Goal: Task Accomplishment & Management: Manage account settings

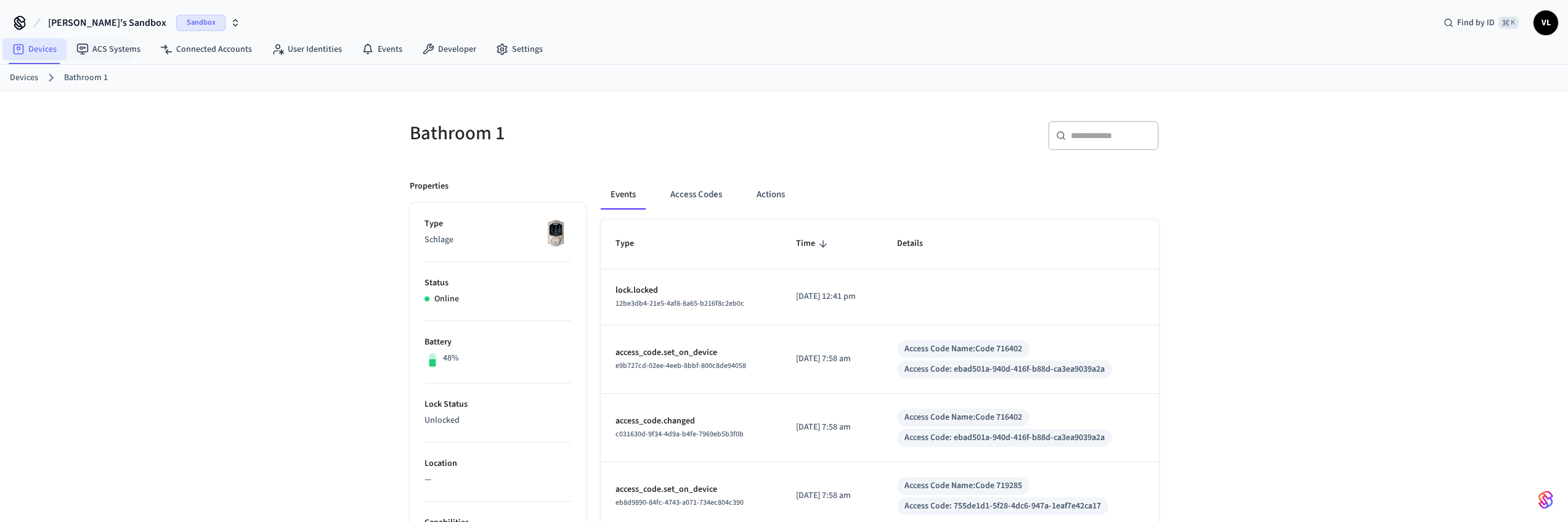
click at [57, 54] on link "Devices" at bounding box center [34, 49] width 64 height 22
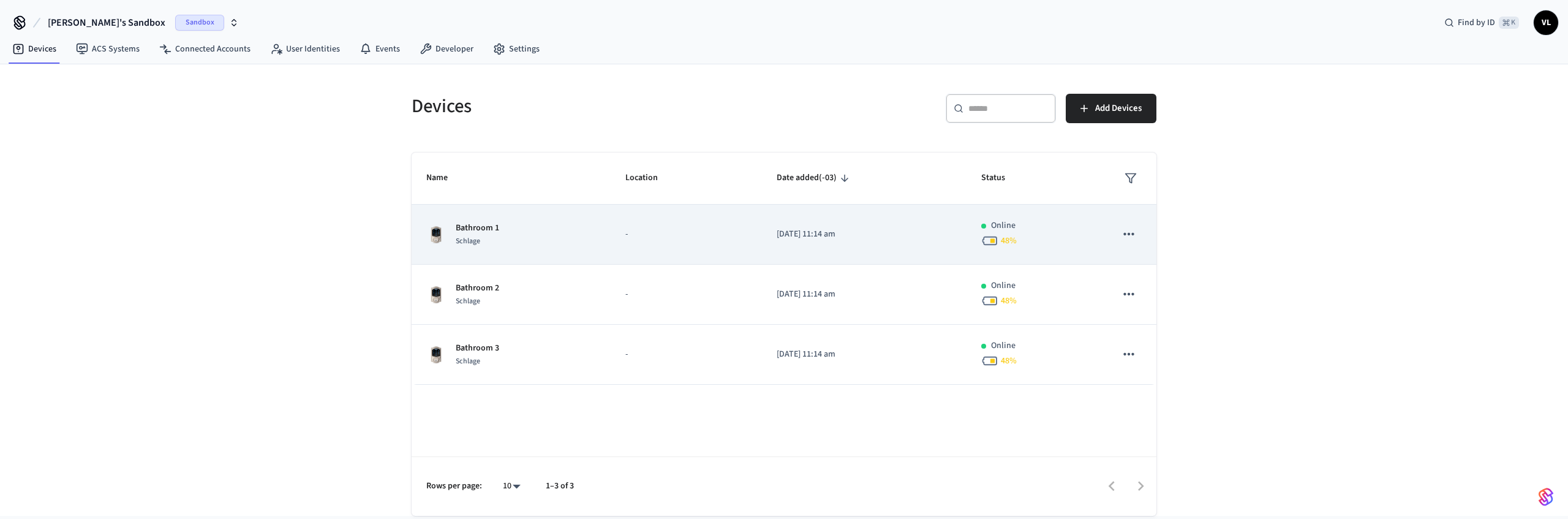
click at [700, 234] on p "-" at bounding box center [686, 234] width 122 height 13
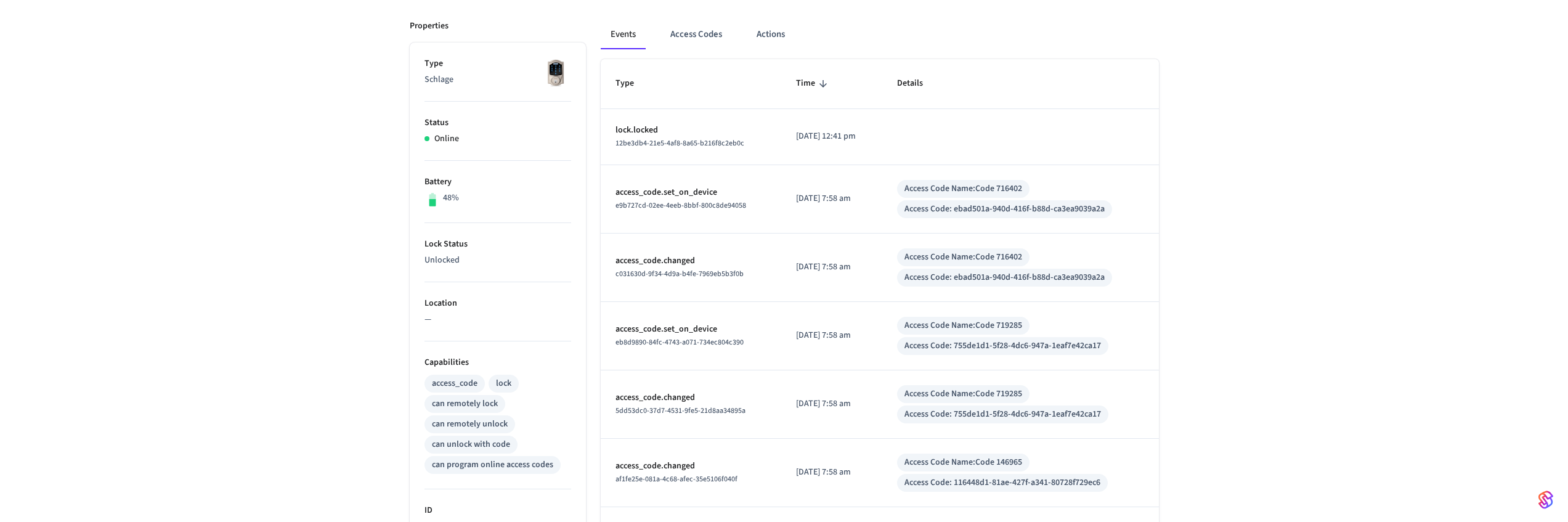
scroll to position [16, 0]
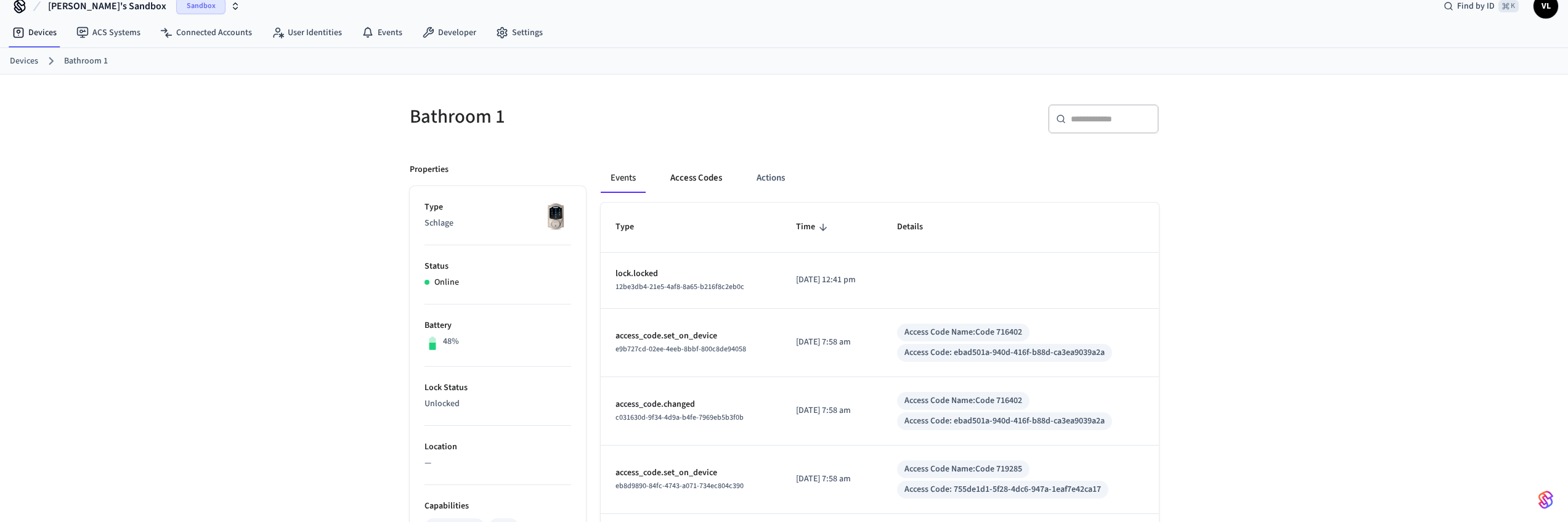
click at [687, 183] on button "Access Codes" at bounding box center [696, 178] width 72 height 29
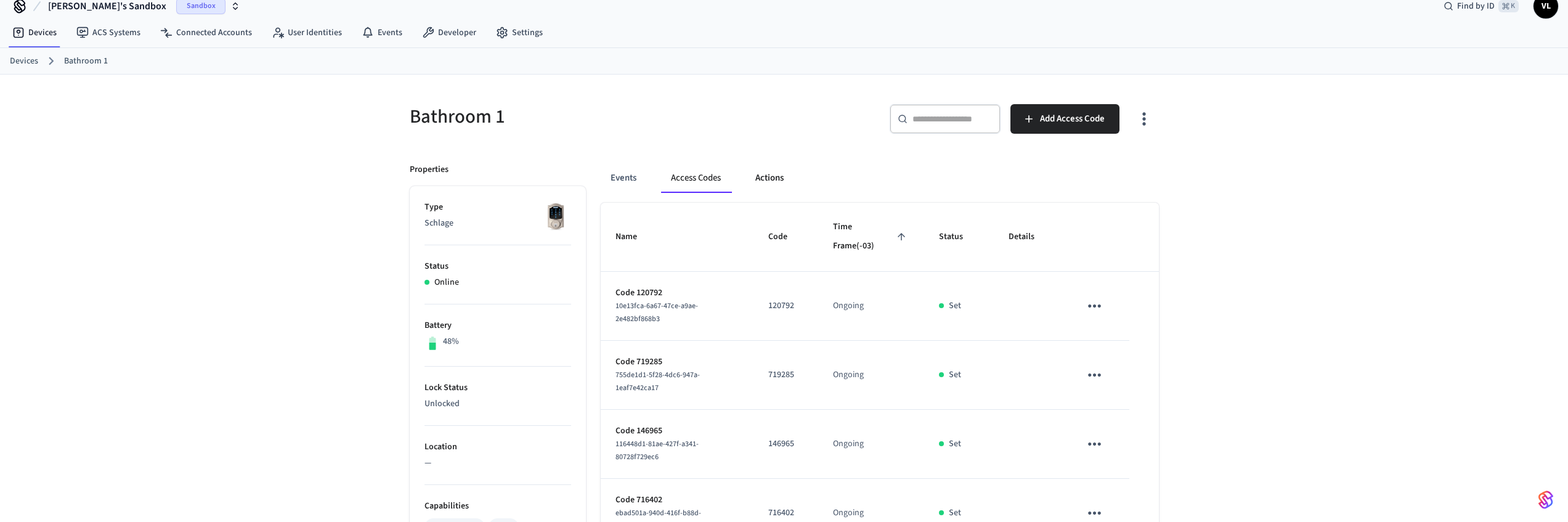
click at [780, 180] on button "Actions" at bounding box center [769, 178] width 48 height 29
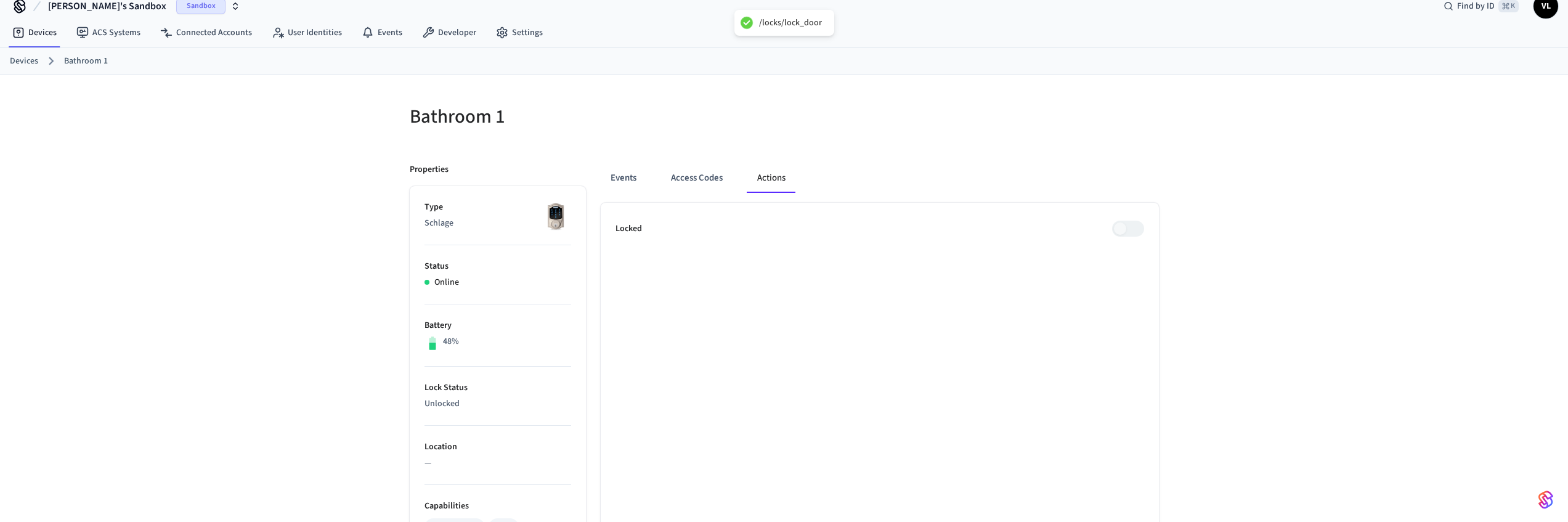
click at [917, 137] on div at bounding box center [975, 124] width 367 height 39
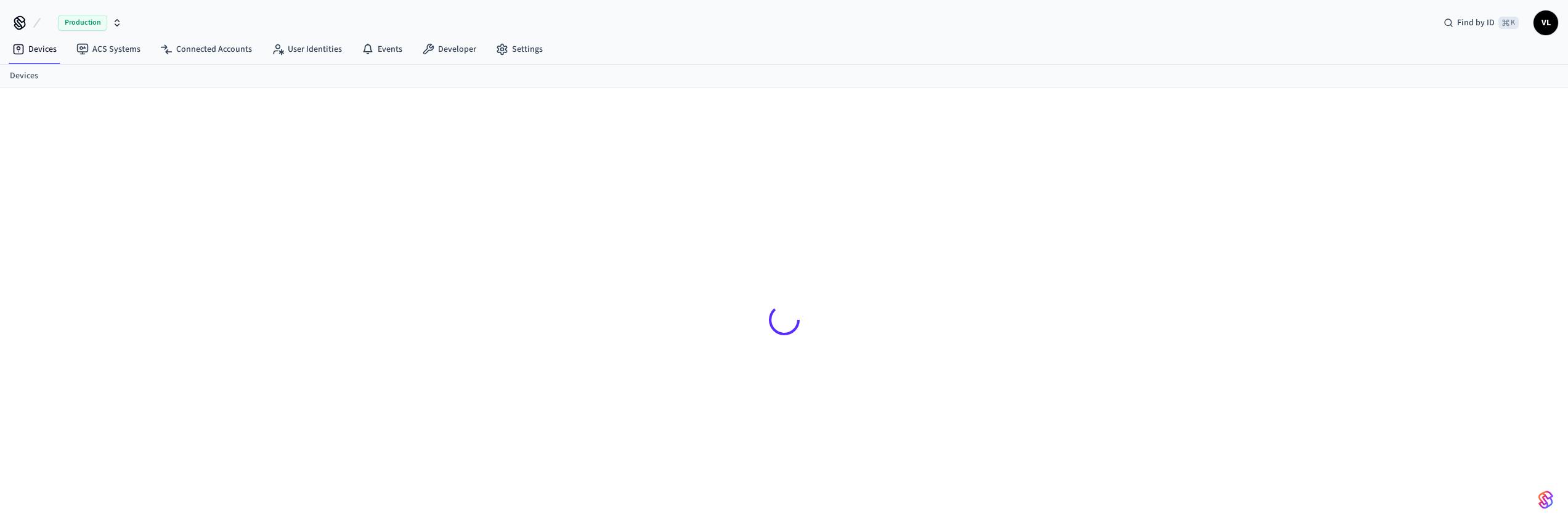
scroll to position [16, 0]
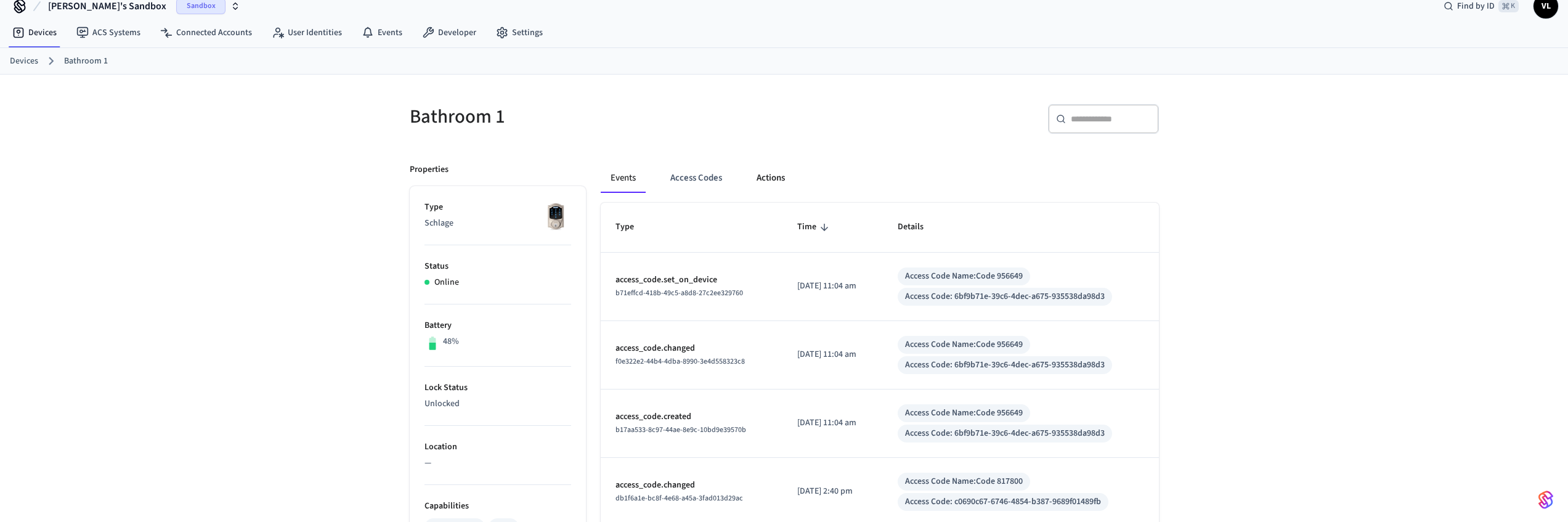
click at [788, 184] on button "Actions" at bounding box center [771, 178] width 48 height 29
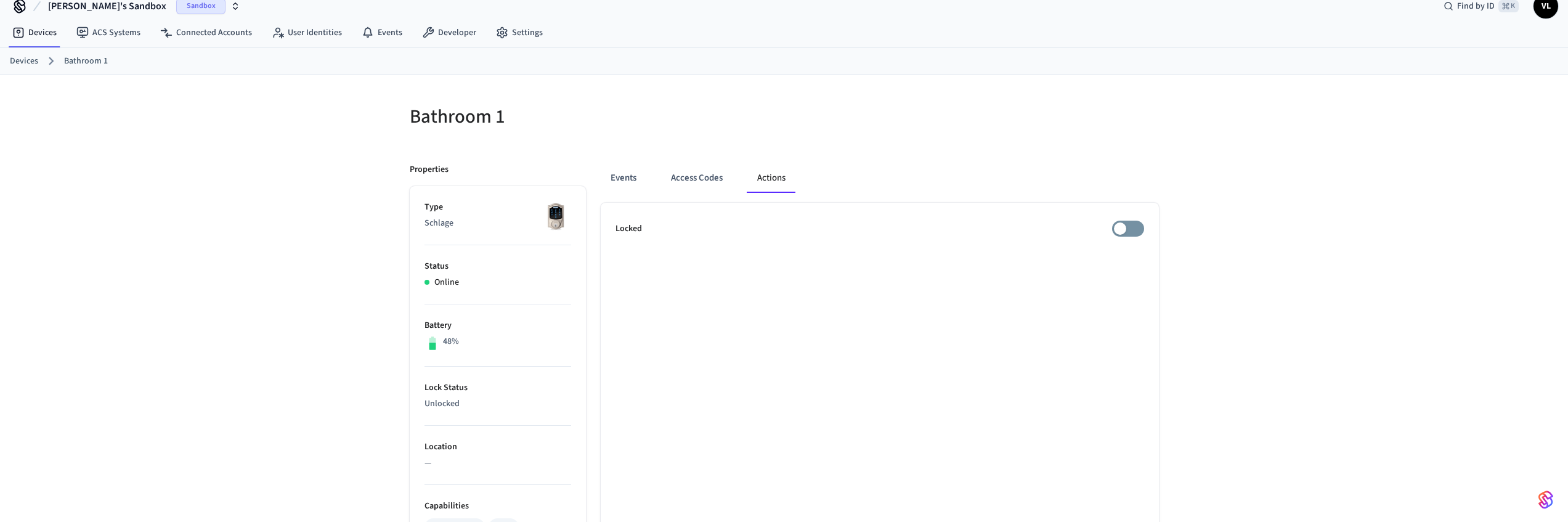
click at [769, 135] on div "Bathroom 1" at bounding box center [585, 117] width 382 height 54
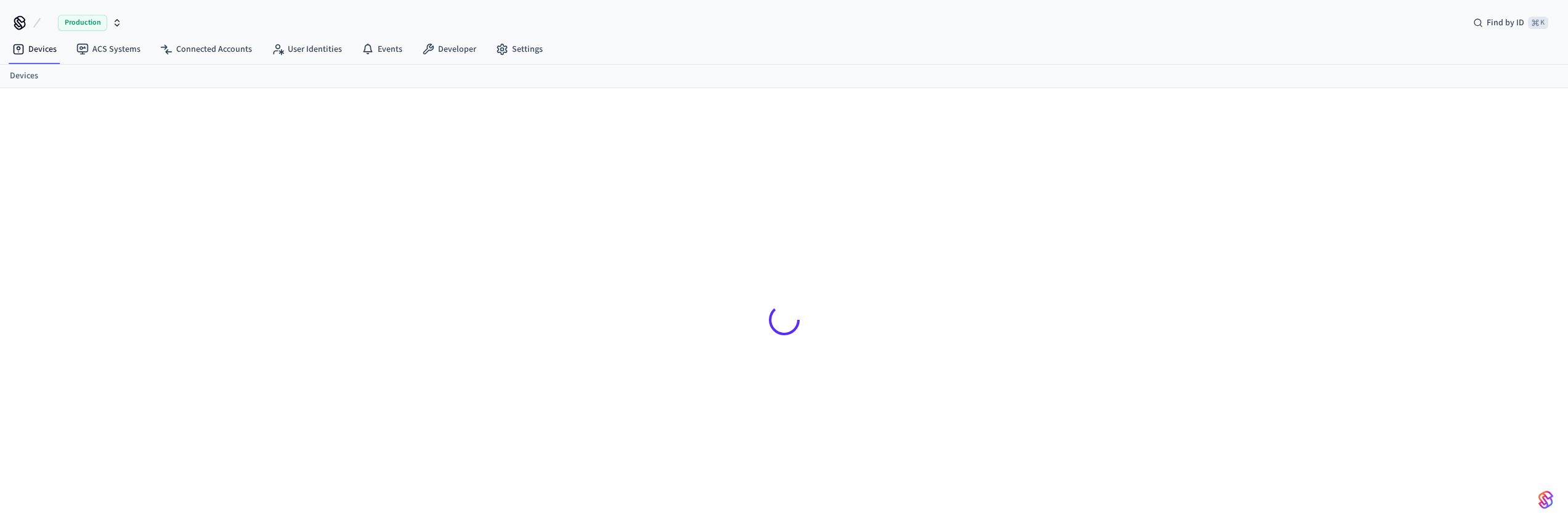
scroll to position [16, 0]
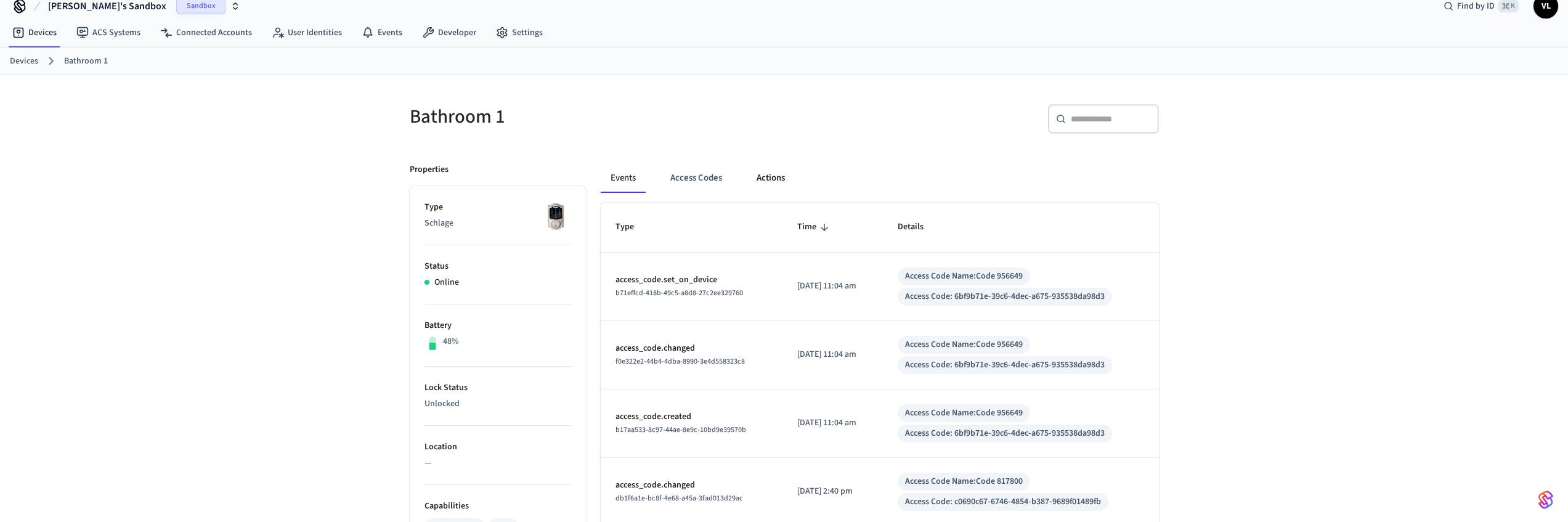
click at [765, 165] on button "Actions" at bounding box center [771, 178] width 48 height 29
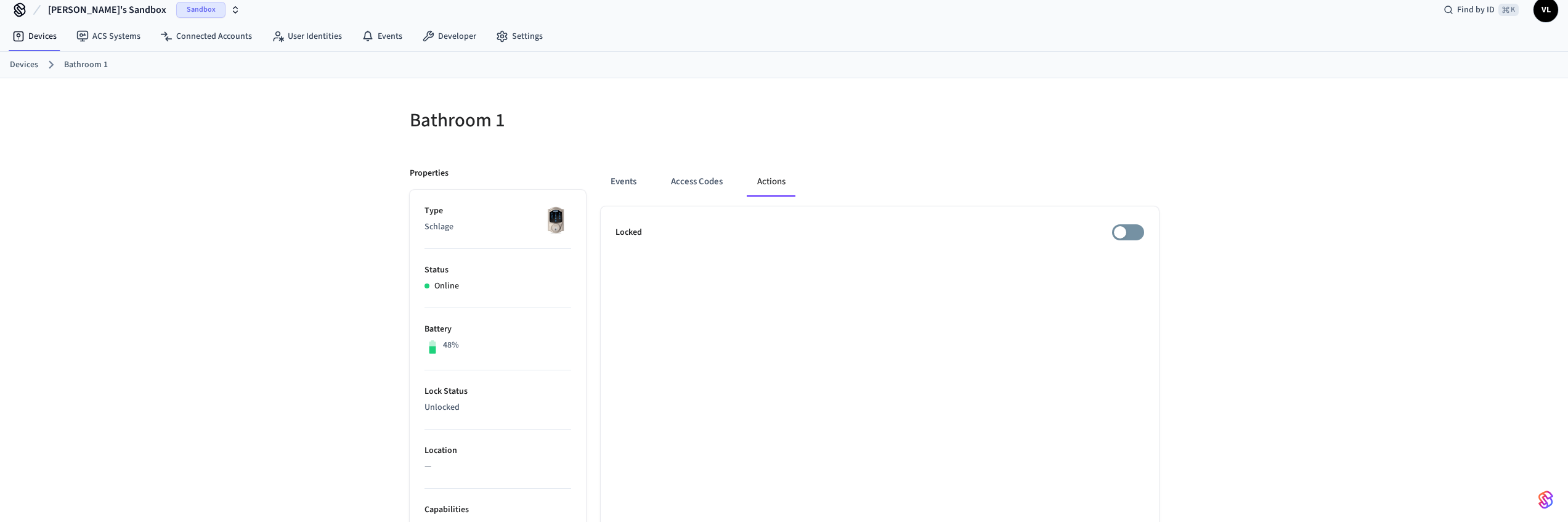
scroll to position [0, 0]
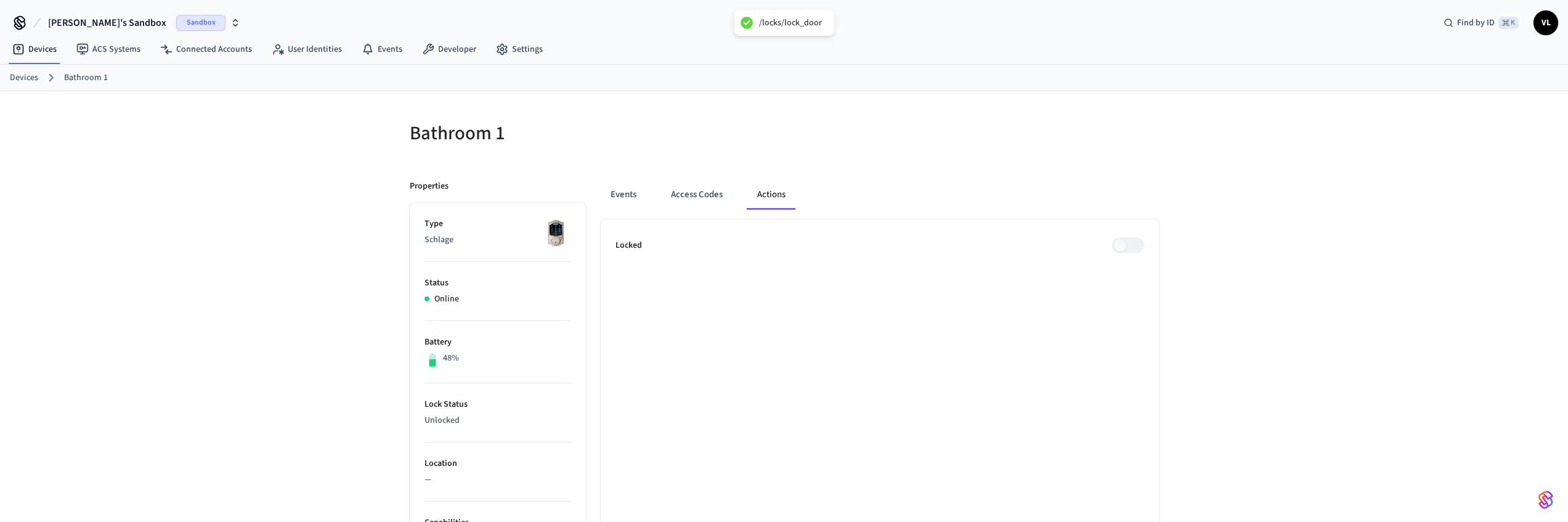
click at [951, 137] on div at bounding box center [975, 140] width 367 height 39
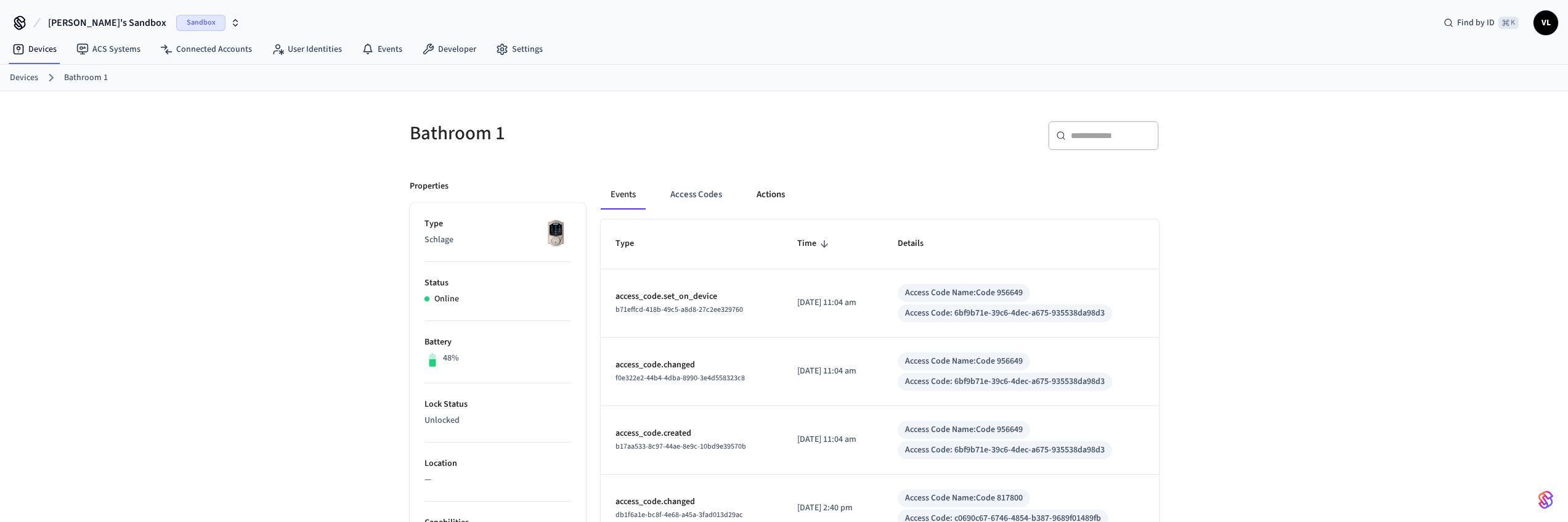
click at [780, 192] on button "Actions" at bounding box center [771, 195] width 48 height 29
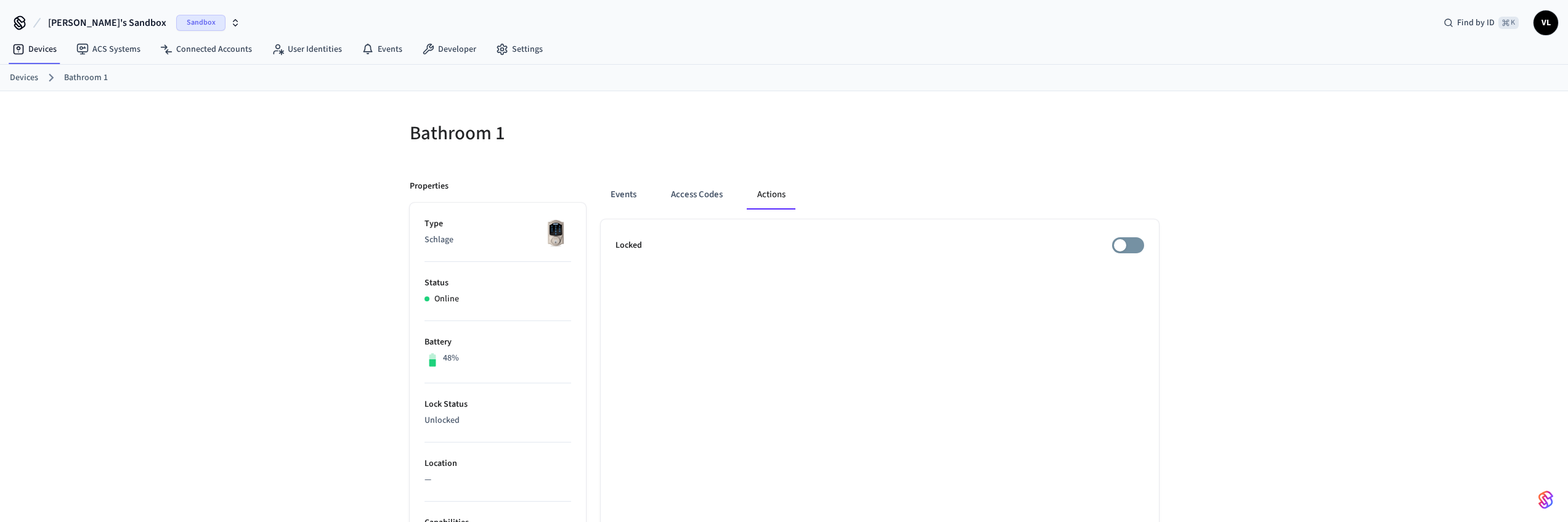
click at [803, 152] on div at bounding box center [975, 140] width 367 height 39
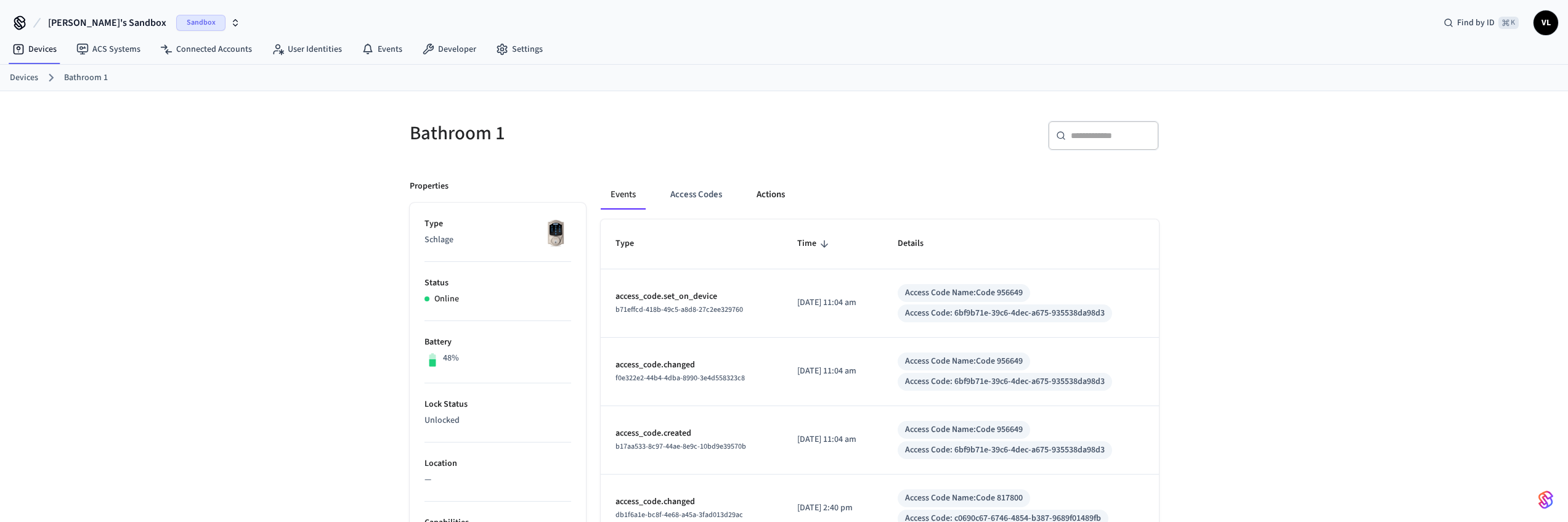
drag, startPoint x: 791, startPoint y: 192, endPoint x: 779, endPoint y: 189, distance: 12.4
click at [790, 192] on button "Actions" at bounding box center [771, 195] width 48 height 29
drag, startPoint x: 420, startPoint y: 407, endPoint x: 470, endPoint y: 421, distance: 51.9
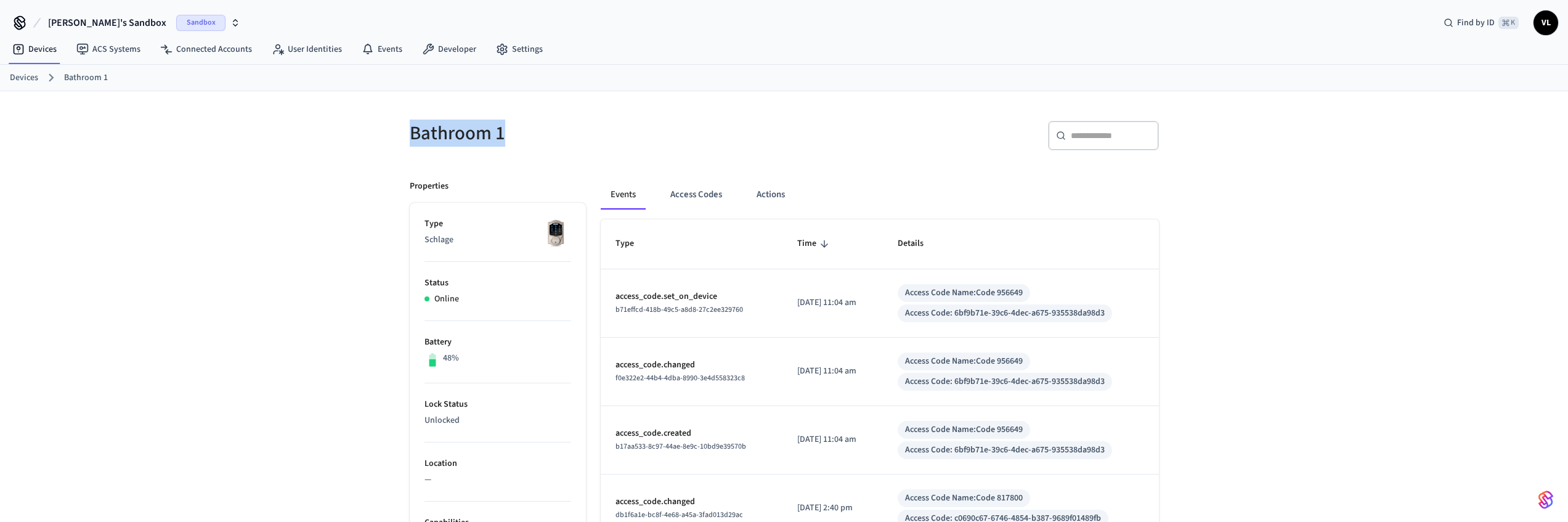
drag, startPoint x: 412, startPoint y: 130, endPoint x: 529, endPoint y: 139, distance: 117.3
click at [529, 139] on h5 "Bathroom 1" at bounding box center [593, 133] width 367 height 25
click at [530, 139] on h5 "Bathroom 1" at bounding box center [593, 133] width 367 height 25
click at [788, 202] on button "Actions" at bounding box center [771, 195] width 48 height 29
click at [751, 195] on button "Actions" at bounding box center [771, 195] width 48 height 29
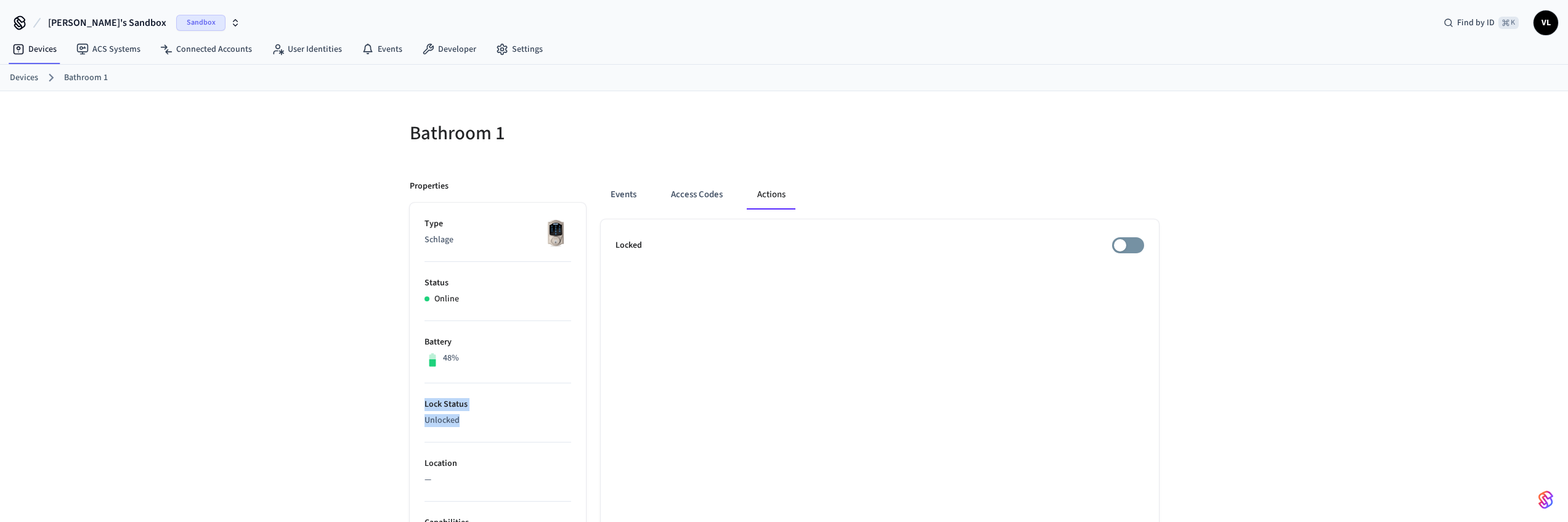
drag, startPoint x: 422, startPoint y: 397, endPoint x: 470, endPoint y: 418, distance: 52.4
click at [472, 418] on p "Unlocked" at bounding box center [498, 421] width 147 height 13
drag, startPoint x: 488, startPoint y: 423, endPoint x: 389, endPoint y: 126, distance: 313.1
click at [388, 127] on div "Bathroom 1 Properties Type Schlage Status Online Battery 48% Lock Status Unlock…" at bounding box center [784, 502] width 1568 height 823
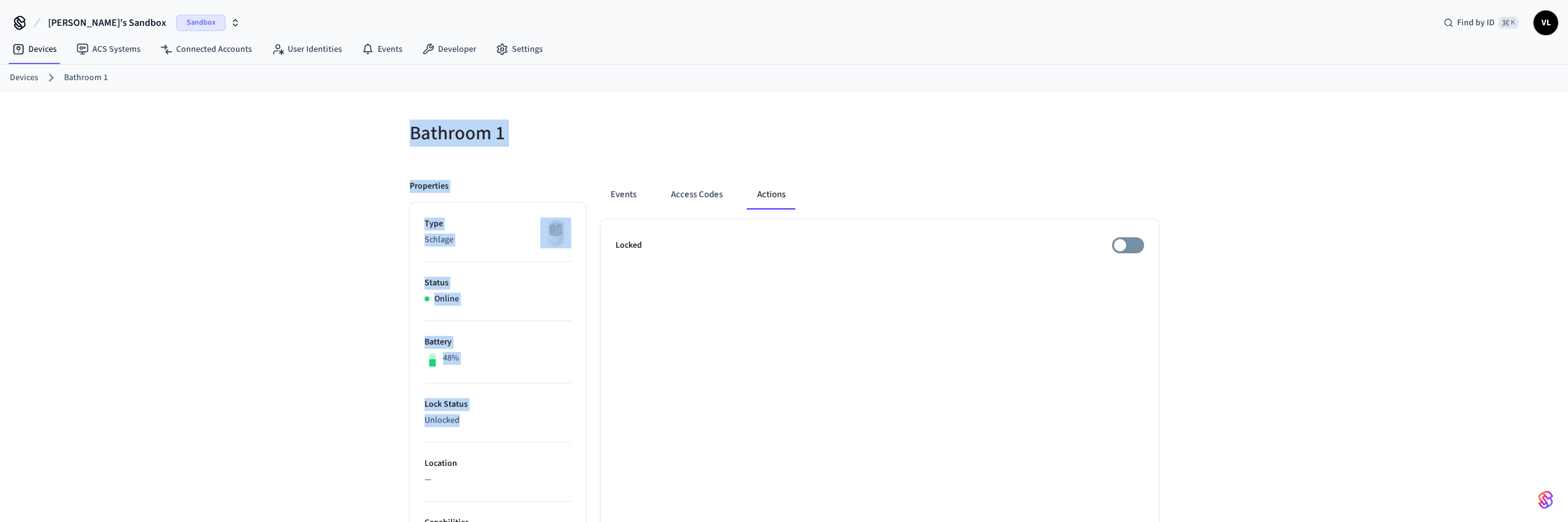
click at [389, 126] on div "Bathroom 1 Properties Type Schlage Status Online Battery 48% Lock Status Unlock…" at bounding box center [784, 502] width 1568 height 823
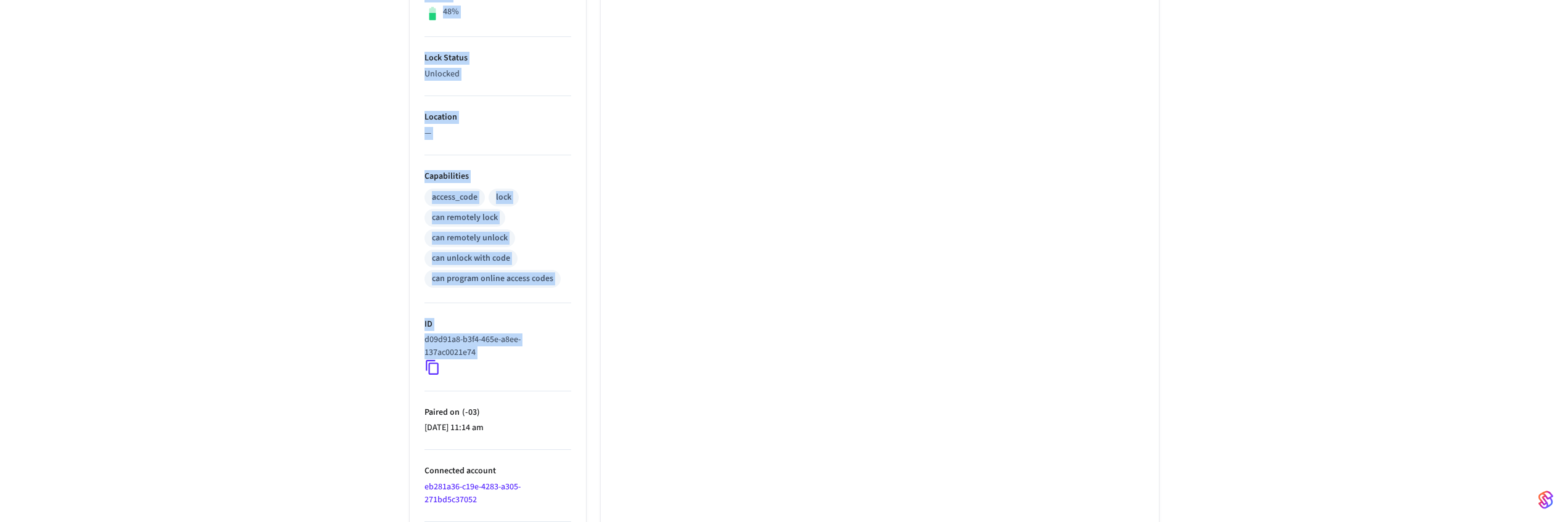
scroll to position [392, 0]
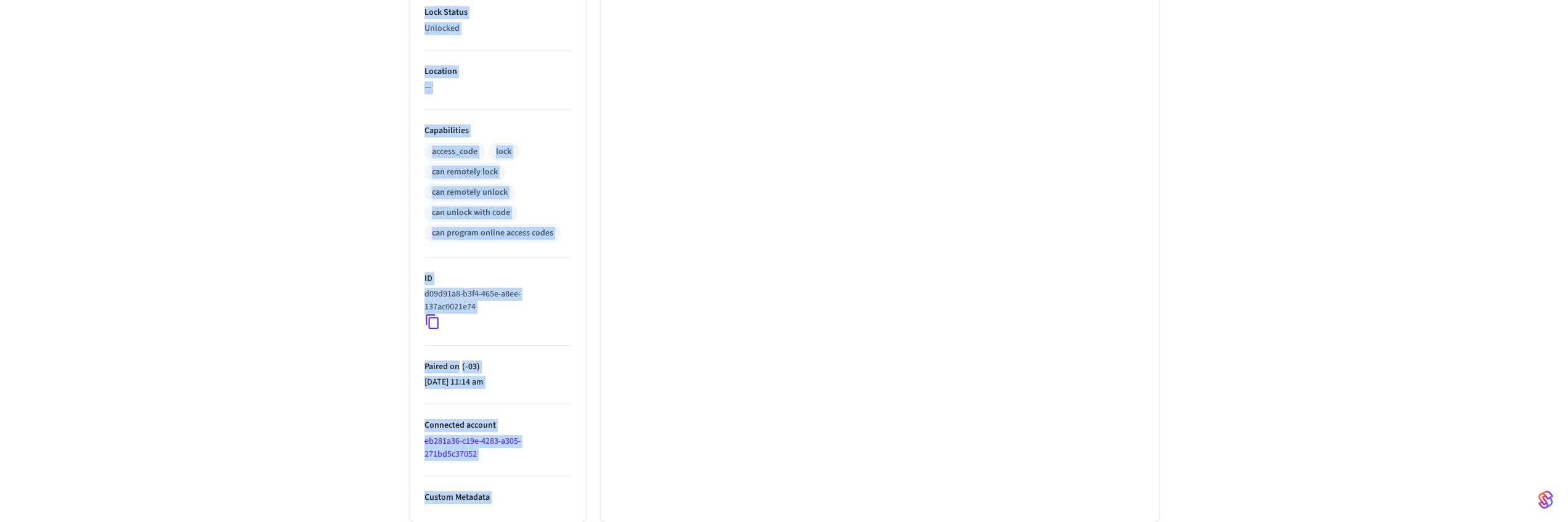
drag, startPoint x: 390, startPoint y: 125, endPoint x: 533, endPoint y: 500, distance: 401.3
click at [533, 500] on div "Bathroom 1 Properties Type Schlage Status Online Battery 48% Lock Status Unlock…" at bounding box center [784, 110] width 788 height 823
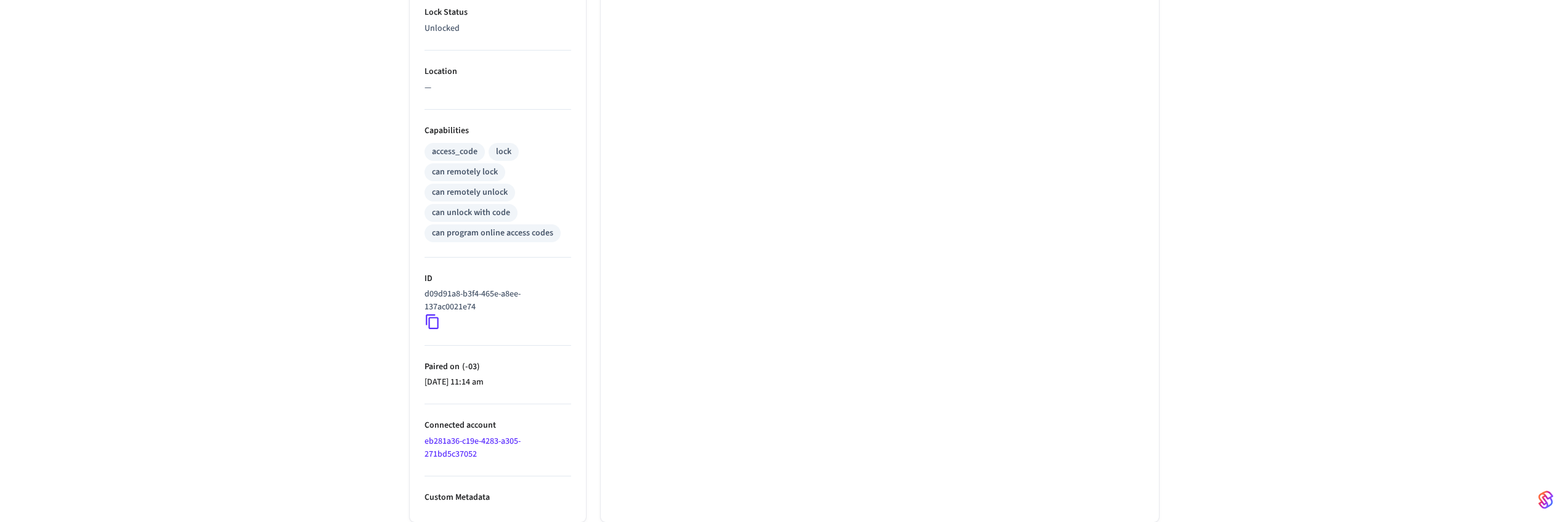
click at [532, 500] on p "Custom Metadata" at bounding box center [498, 498] width 147 height 13
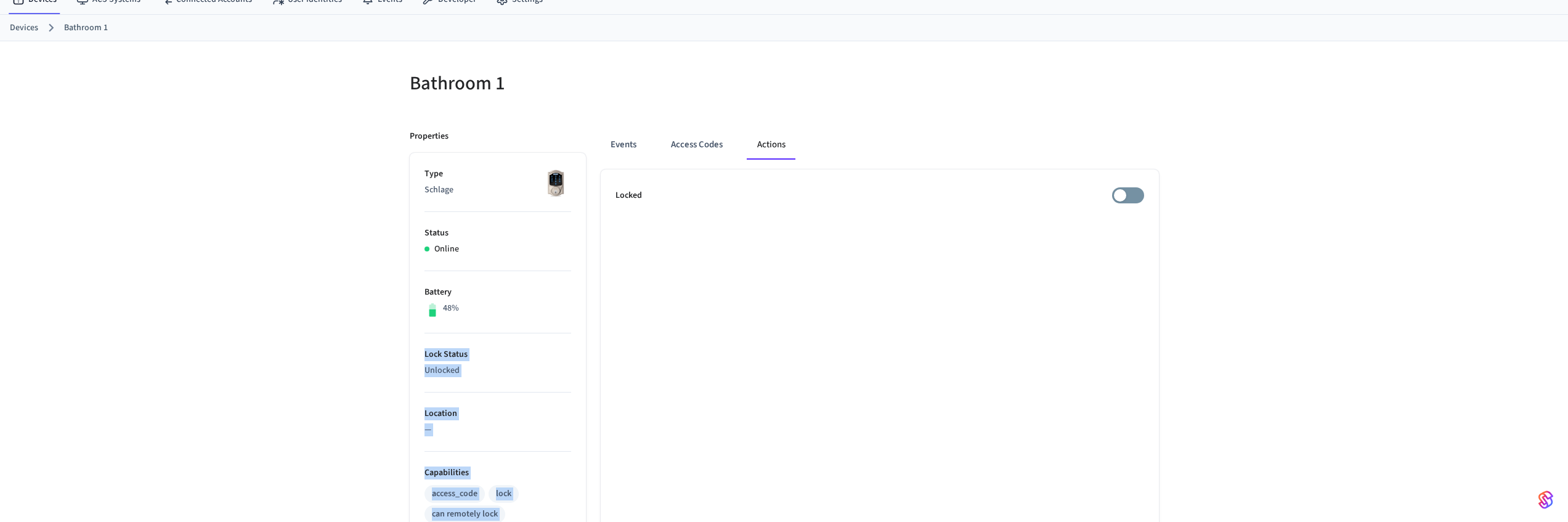
scroll to position [0, 0]
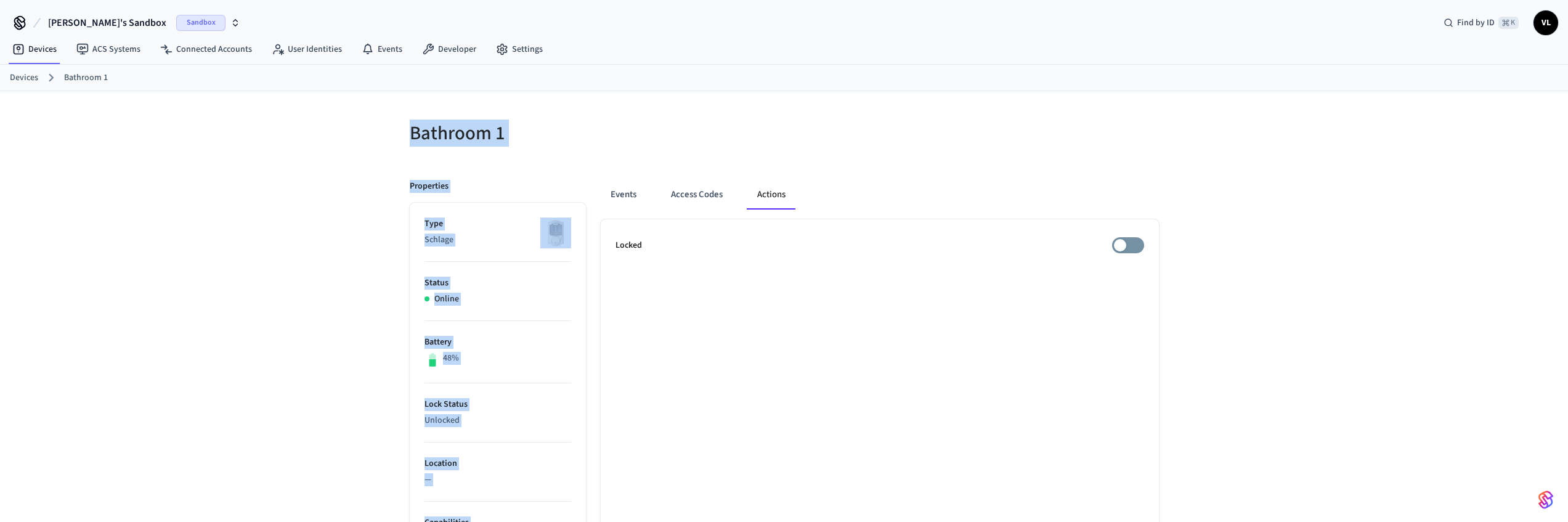
drag, startPoint x: 533, startPoint y: 498, endPoint x: 383, endPoint y: 117, distance: 409.5
click at [383, 117] on div "Bathroom 1 Properties Type Schlage Status Online Battery 48% Lock Status Unlock…" at bounding box center [784, 502] width 1568 height 823
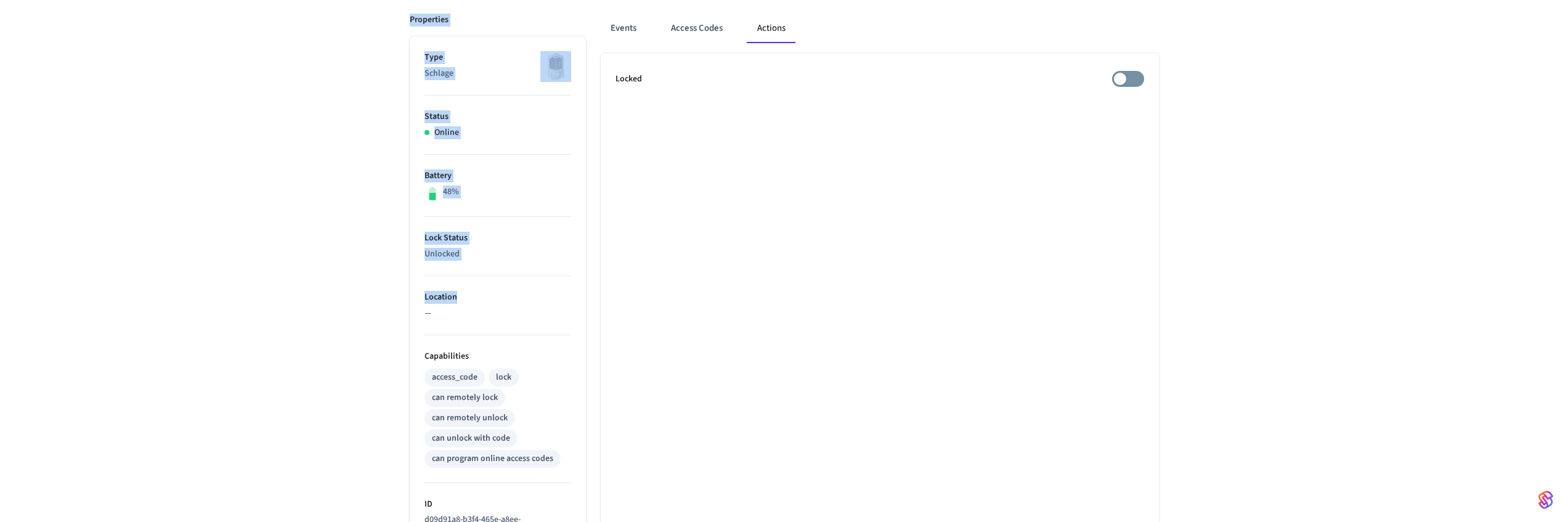
scroll to position [256, 0]
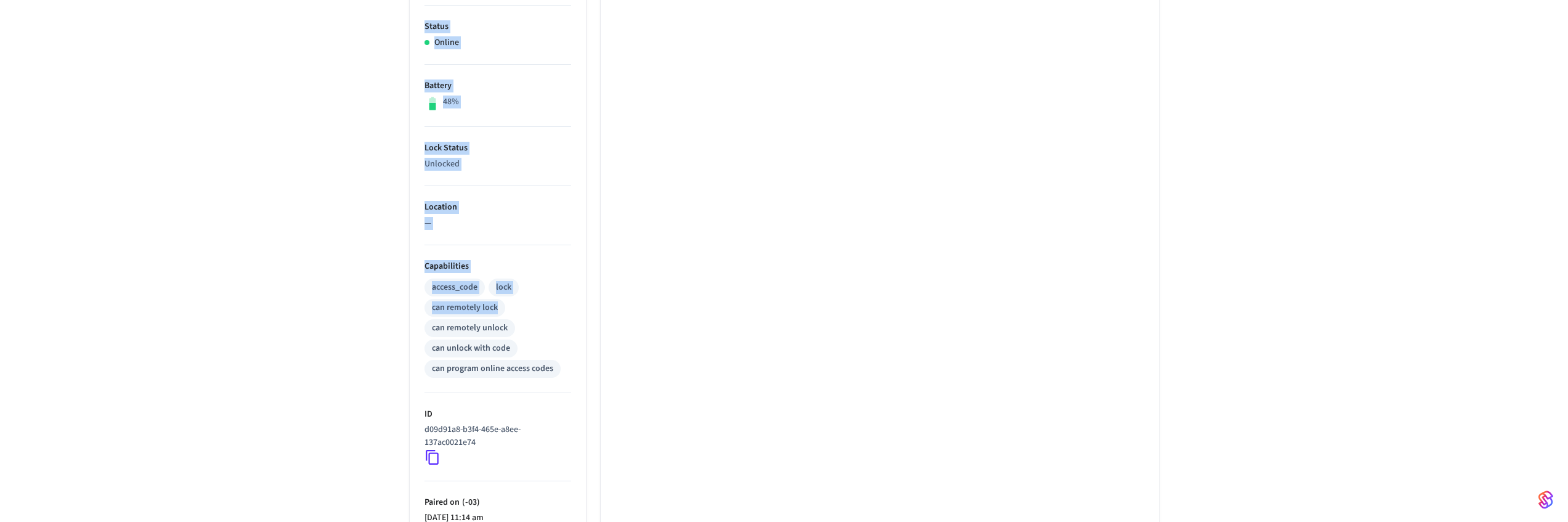
drag, startPoint x: 391, startPoint y: 113, endPoint x: 508, endPoint y: 316, distance: 234.3
click at [500, 310] on div "Bathroom 1 Properties Type Schlage Status Online Battery 48% Lock Status Unlock…" at bounding box center [784, 246] width 788 height 823
click at [547, 312] on div "access_code lock can remotely lock can remotely unlock can unlock with code can…" at bounding box center [498, 326] width 147 height 102
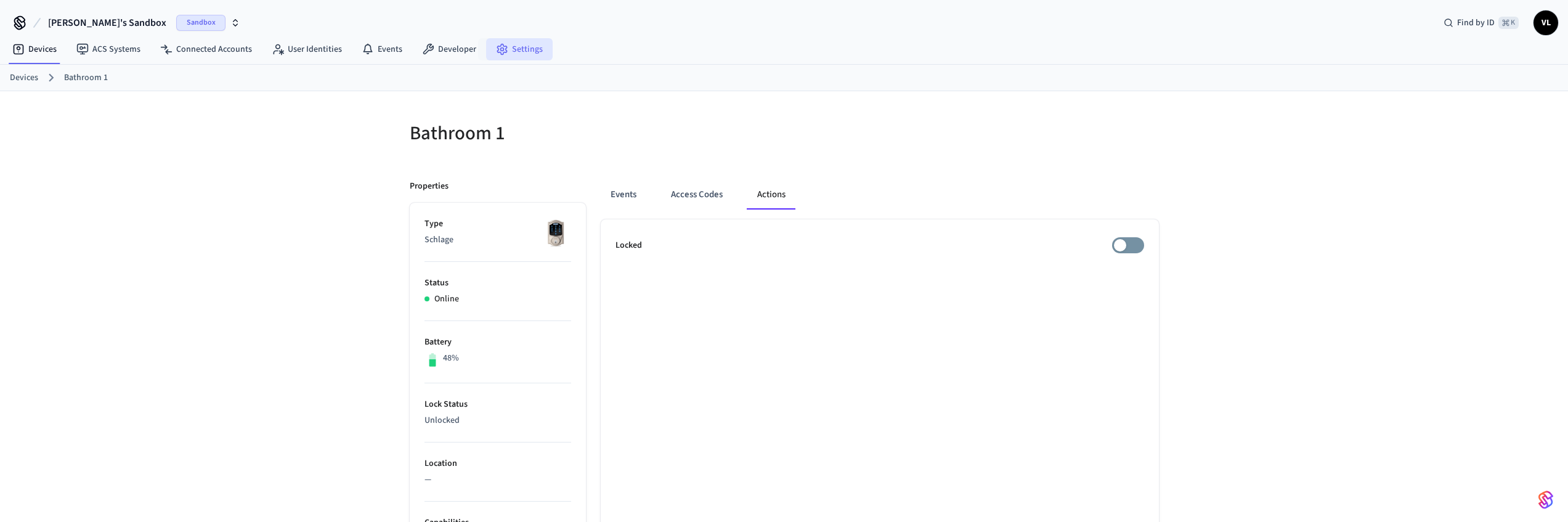
click at [510, 48] on link "Settings" at bounding box center [519, 49] width 67 height 22
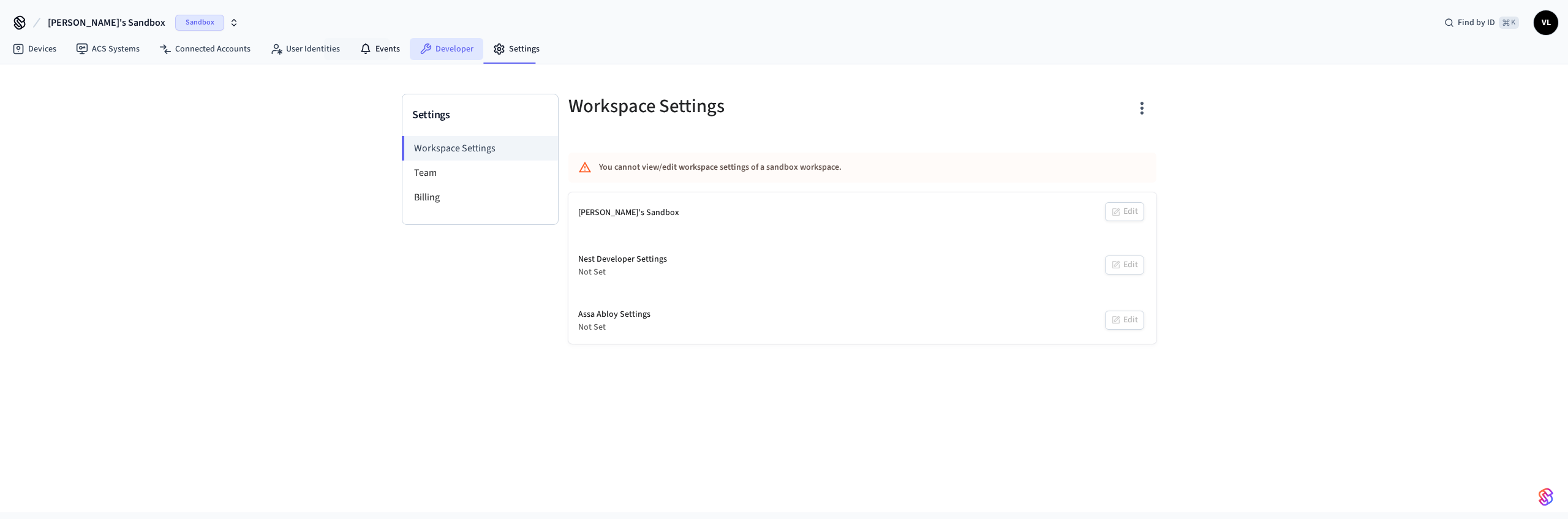
click at [425, 44] on icon at bounding box center [425, 49] width 12 height 12
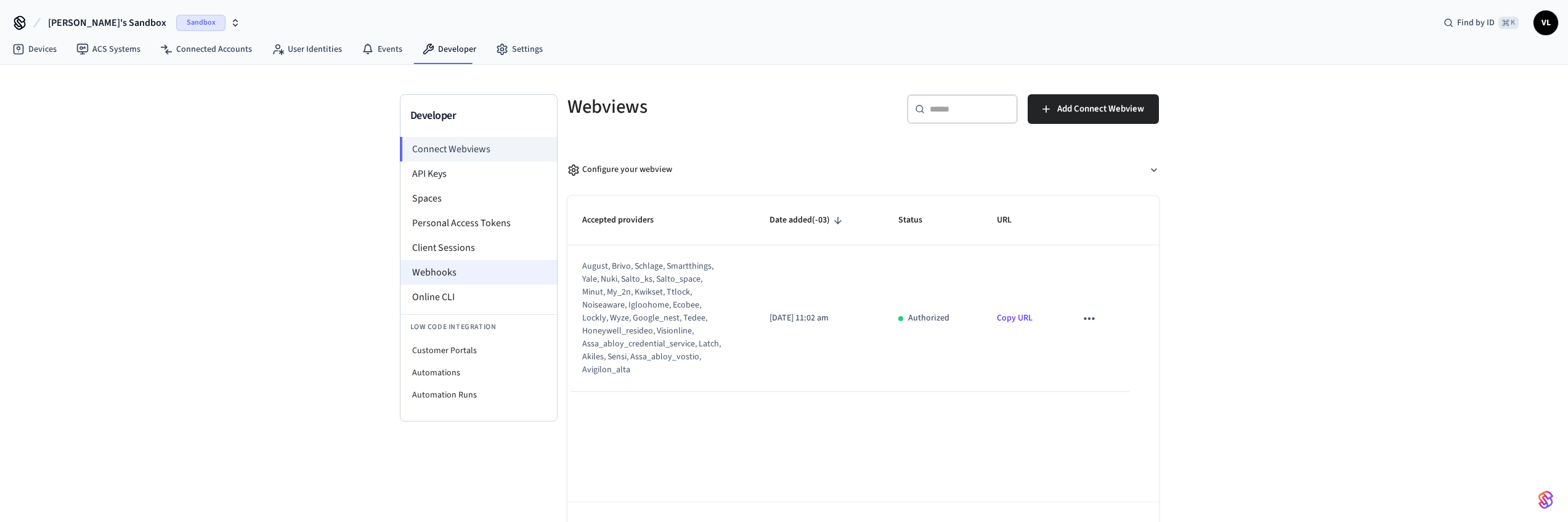
click at [473, 272] on li "Webhooks" at bounding box center [479, 272] width 157 height 24
click at [461, 266] on li "Webhooks" at bounding box center [479, 272] width 157 height 24
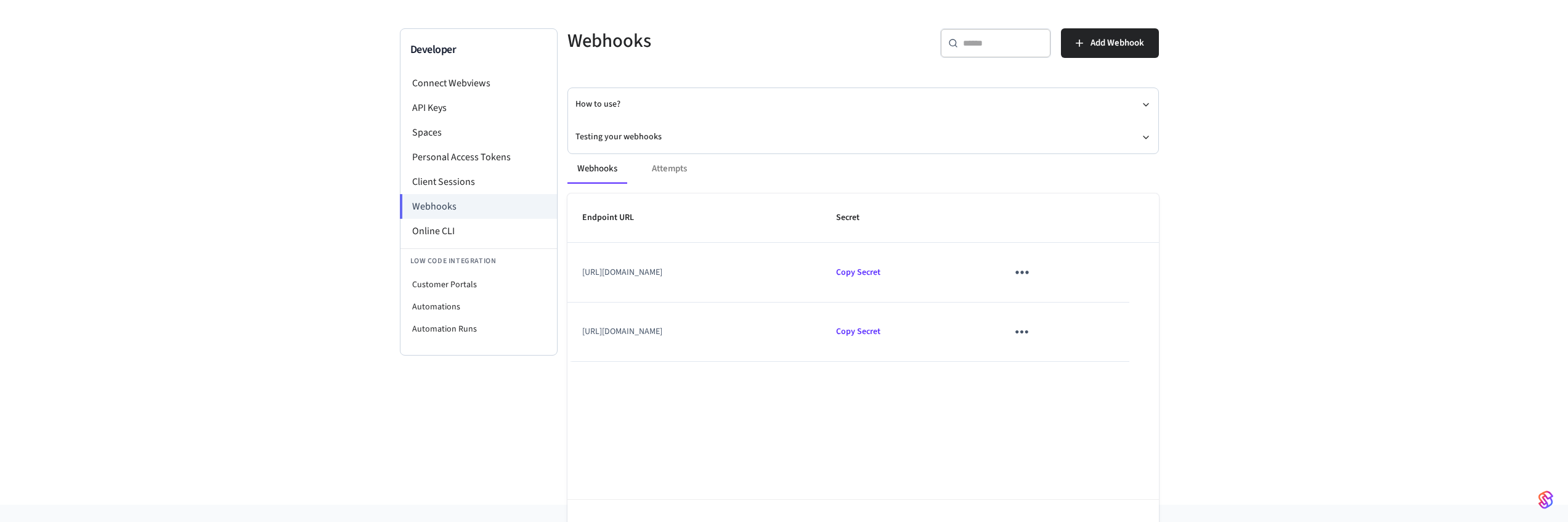
scroll to position [89, 0]
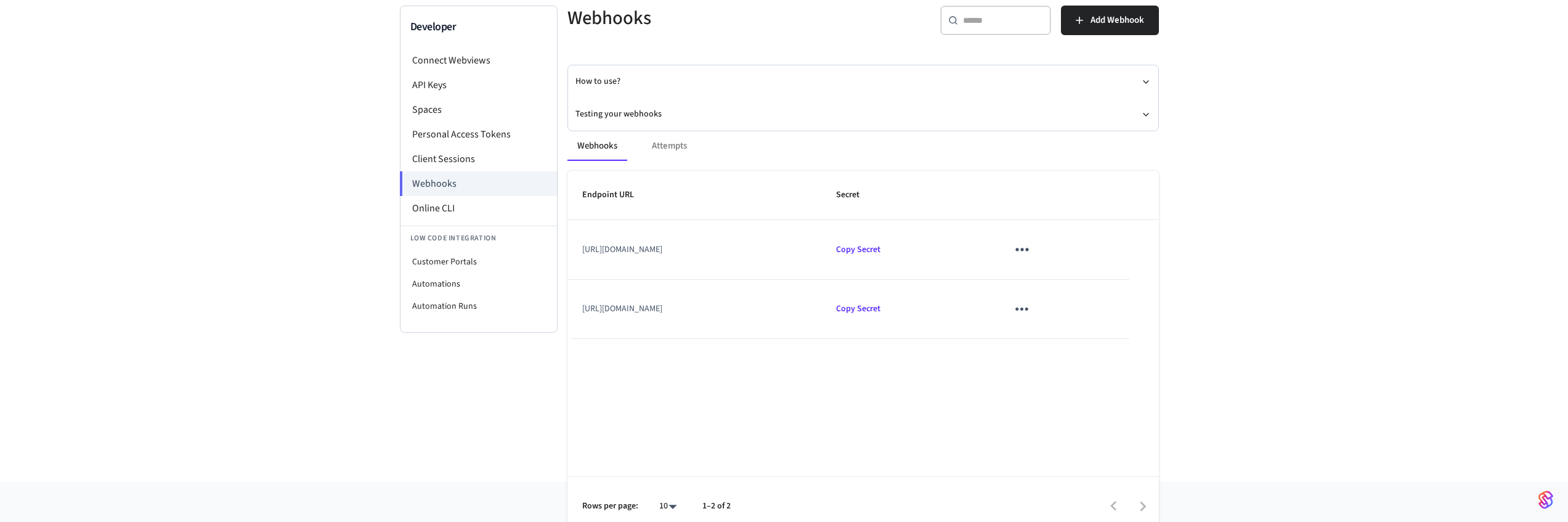
click at [1031, 250] on icon "sticky table" at bounding box center [1021, 249] width 19 height 19
drag, startPoint x: 920, startPoint y: 188, endPoint x: 886, endPoint y: 205, distance: 38.0
click at [920, 188] on div at bounding box center [788, 261] width 1577 height 522
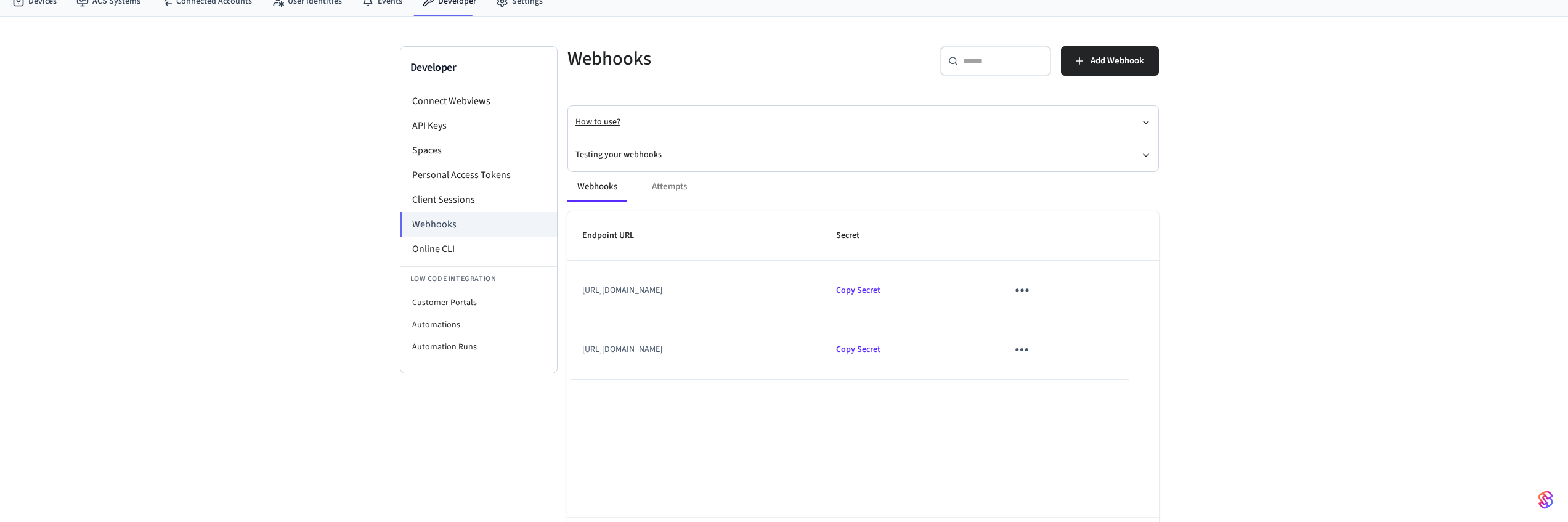
scroll to position [15, 0]
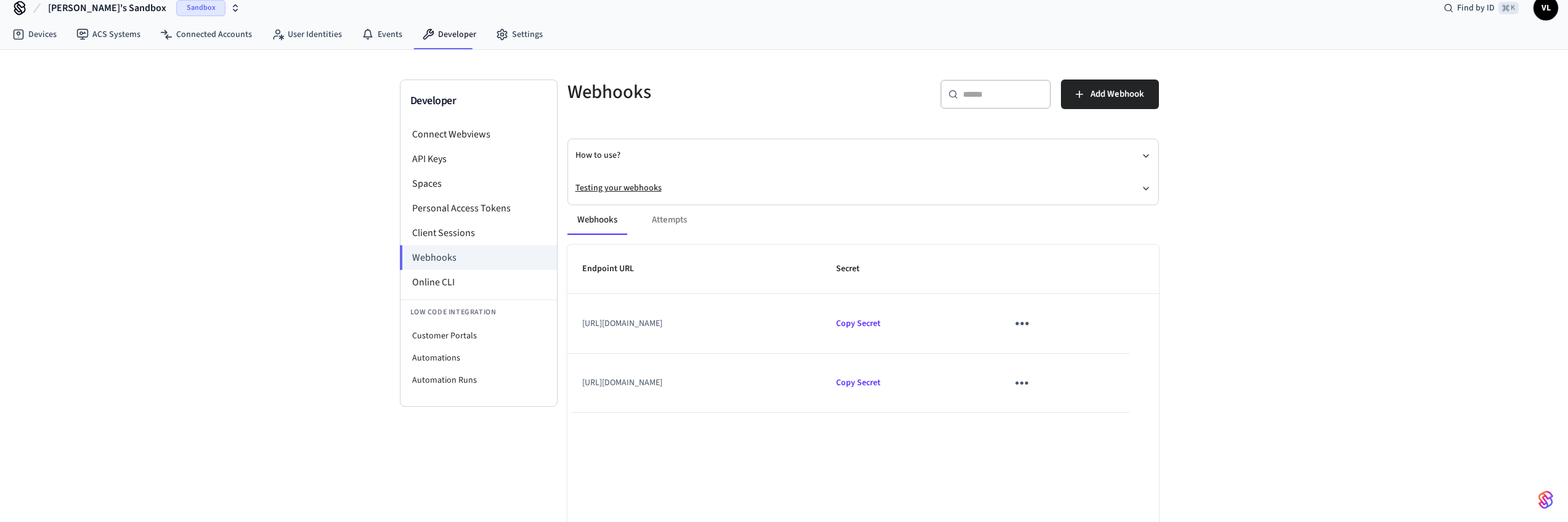
click at [668, 183] on button "Testing your webhooks" at bounding box center [864, 188] width 576 height 33
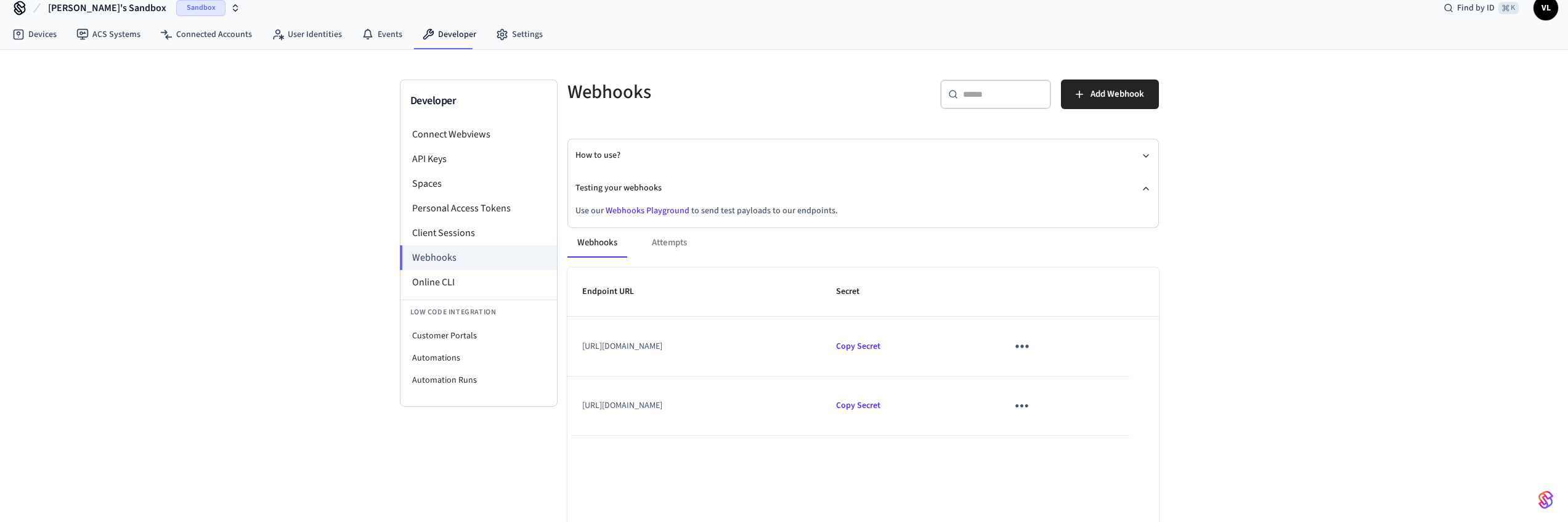
click at [667, 210] on link "Webhooks Playground" at bounding box center [647, 210] width 84 height 12
click at [42, 38] on link "Devices" at bounding box center [34, 34] width 64 height 22
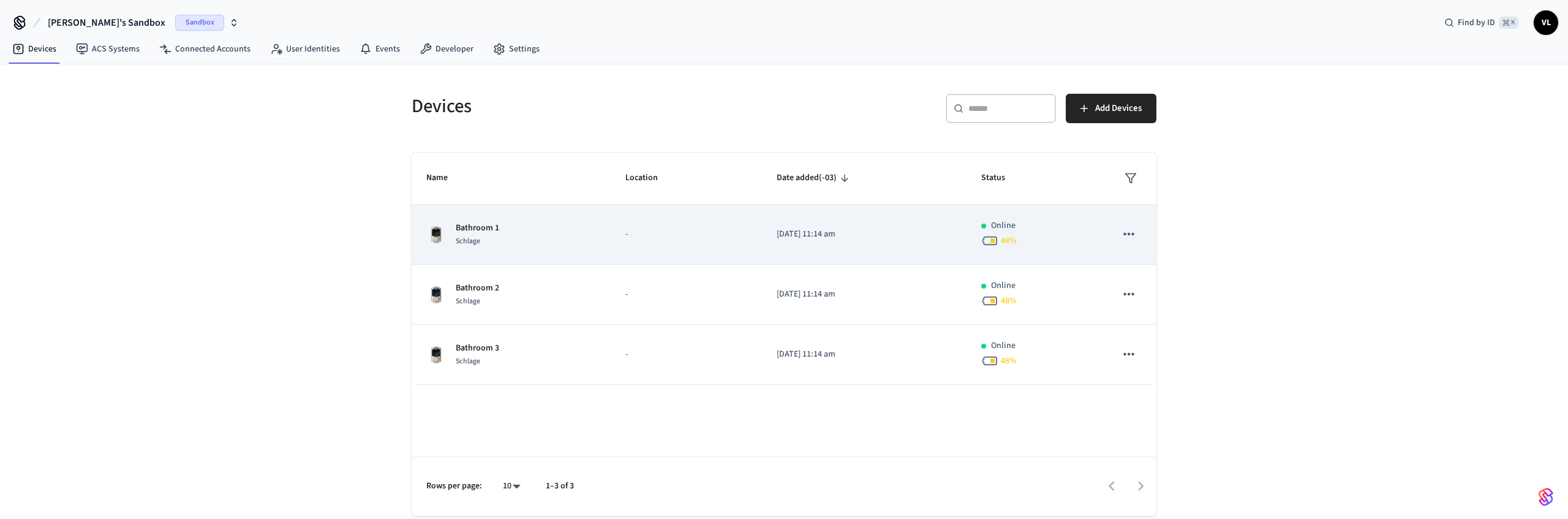
click at [467, 229] on p "Bathroom 1" at bounding box center [478, 228] width 44 height 13
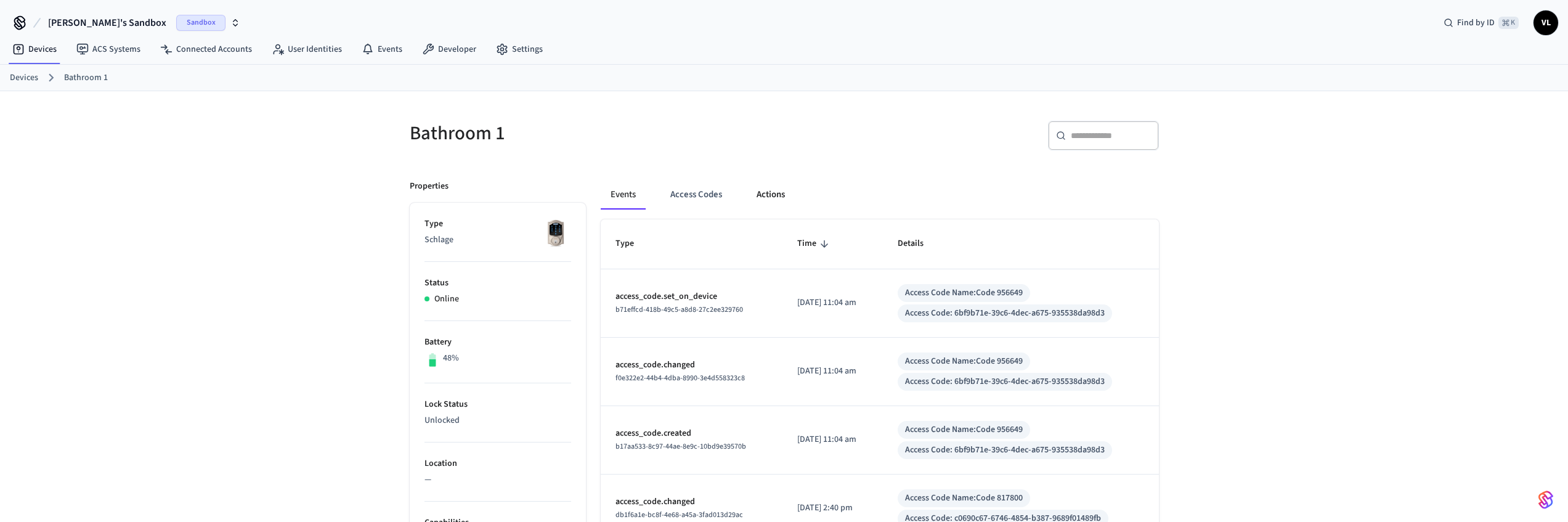
click at [765, 193] on button "Actions" at bounding box center [771, 195] width 48 height 29
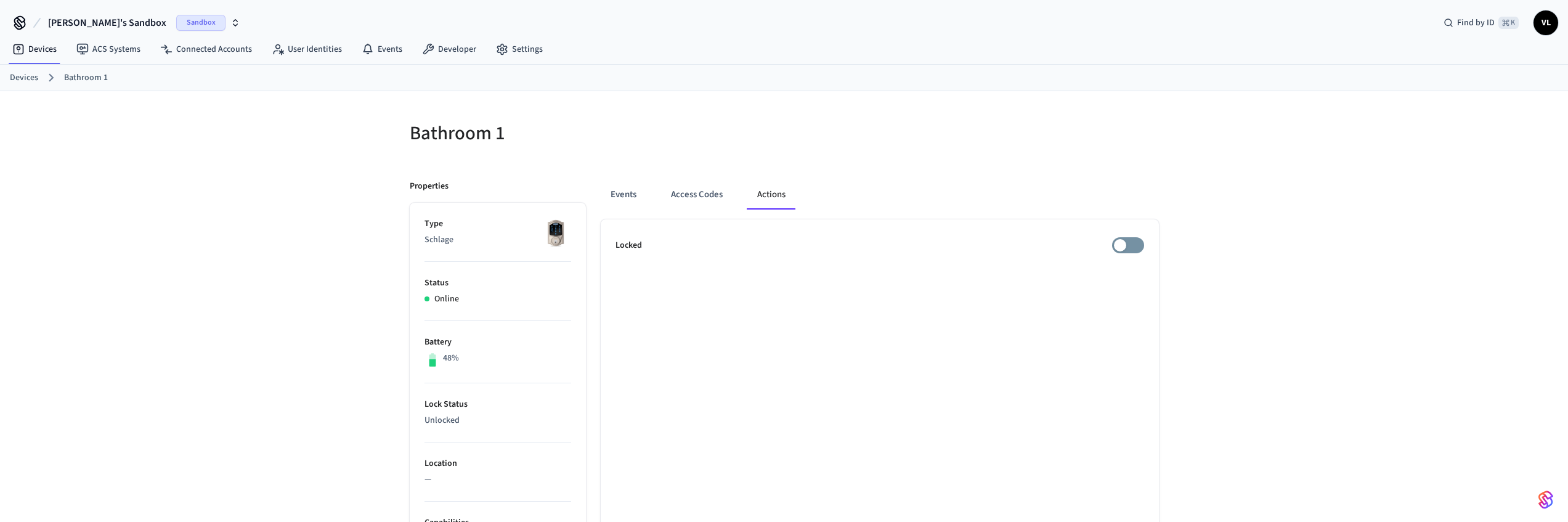
click at [1111, 241] on div "Locked" at bounding box center [880, 246] width 528 height 16
click at [625, 188] on button "Events" at bounding box center [624, 195] width 46 height 29
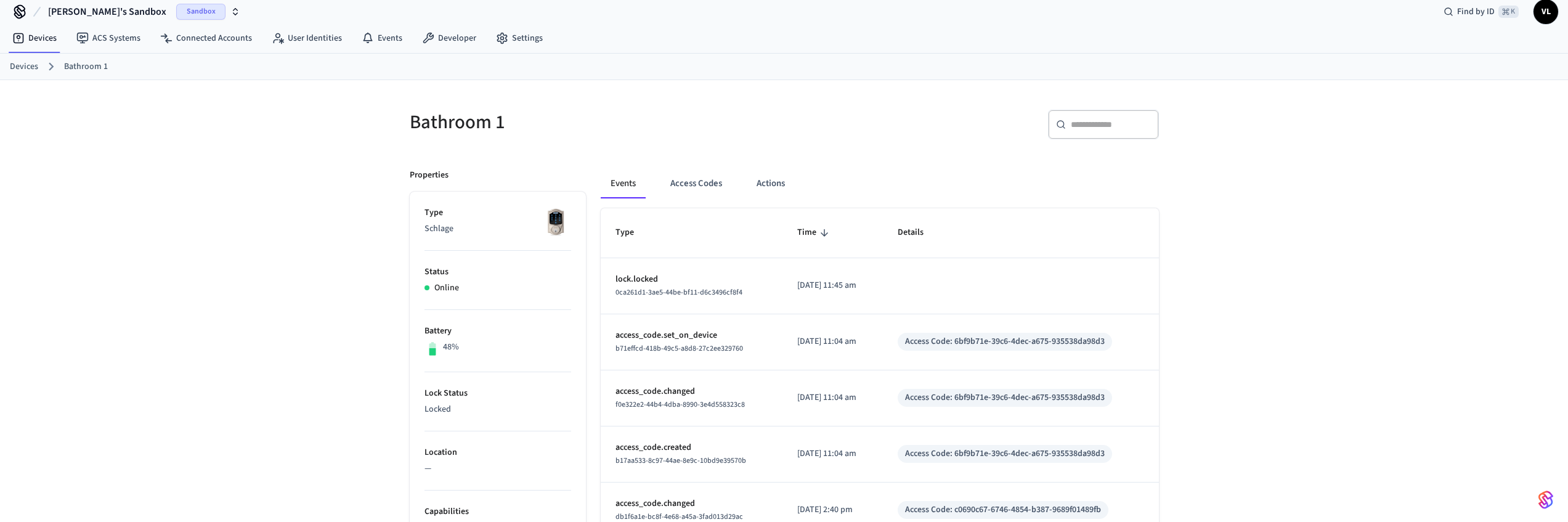
scroll to position [24, 0]
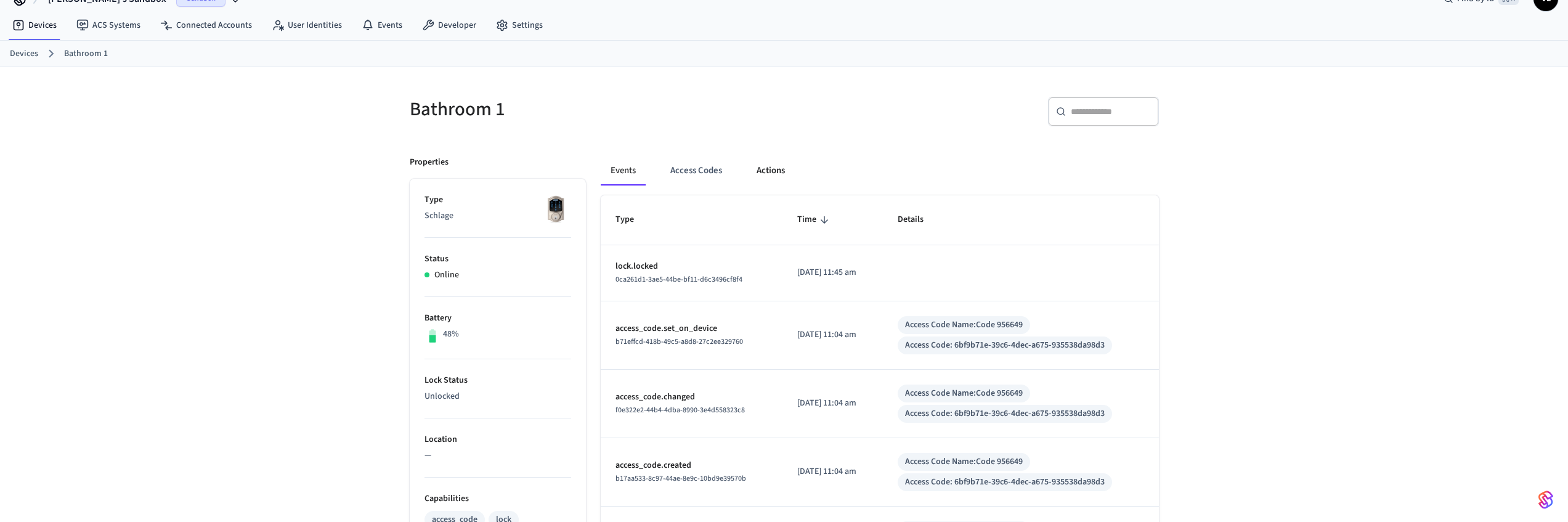
click at [769, 167] on button "Actions" at bounding box center [771, 170] width 48 height 29
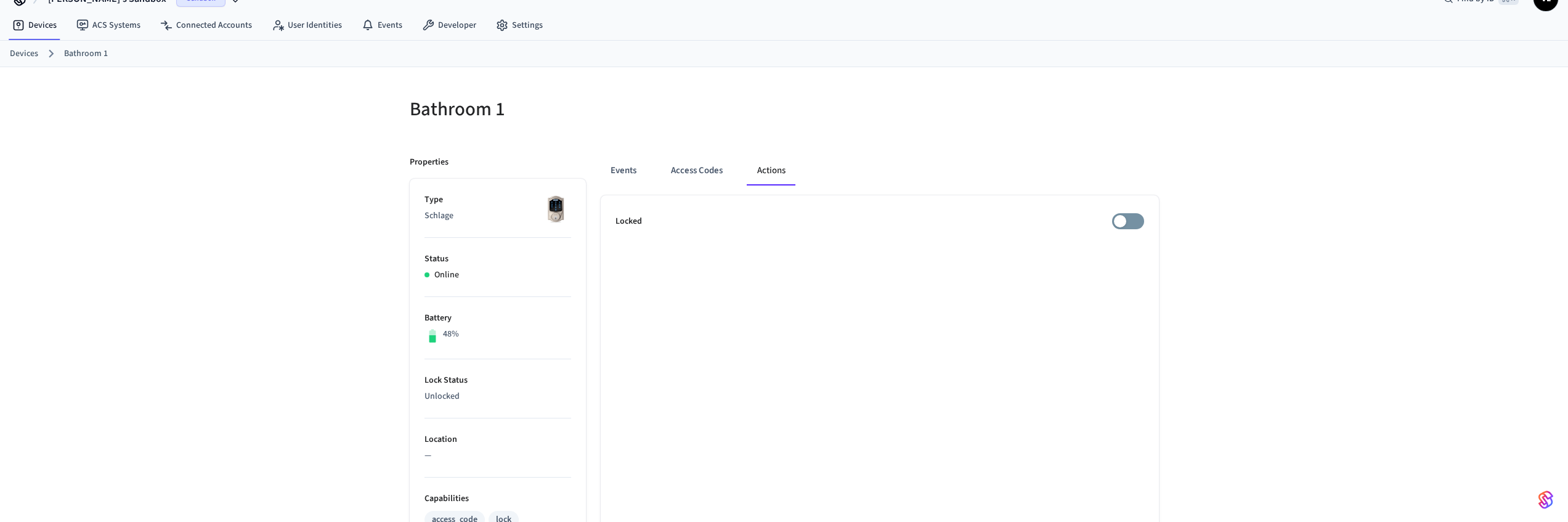
click at [646, 169] on div "Events Access Codes Actions" at bounding box center [880, 170] width 558 height 29
click at [643, 167] on button "Events" at bounding box center [624, 170] width 46 height 29
click at [638, 170] on button "Events" at bounding box center [624, 170] width 46 height 29
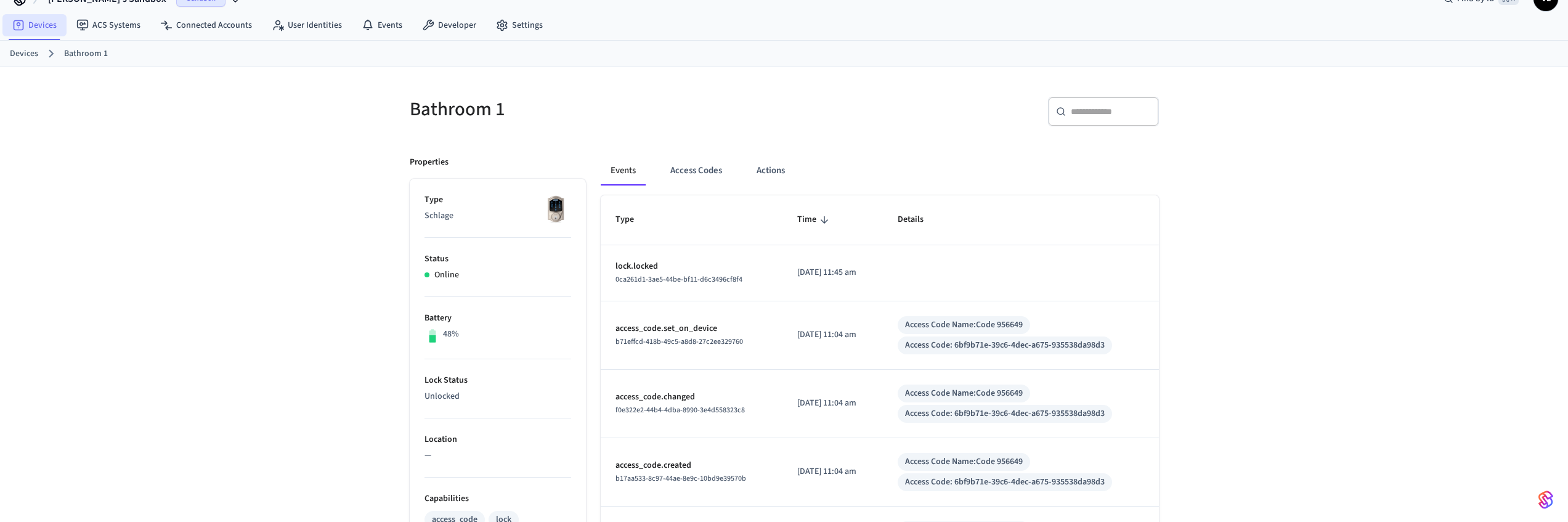
click at [45, 26] on link "Devices" at bounding box center [34, 24] width 64 height 22
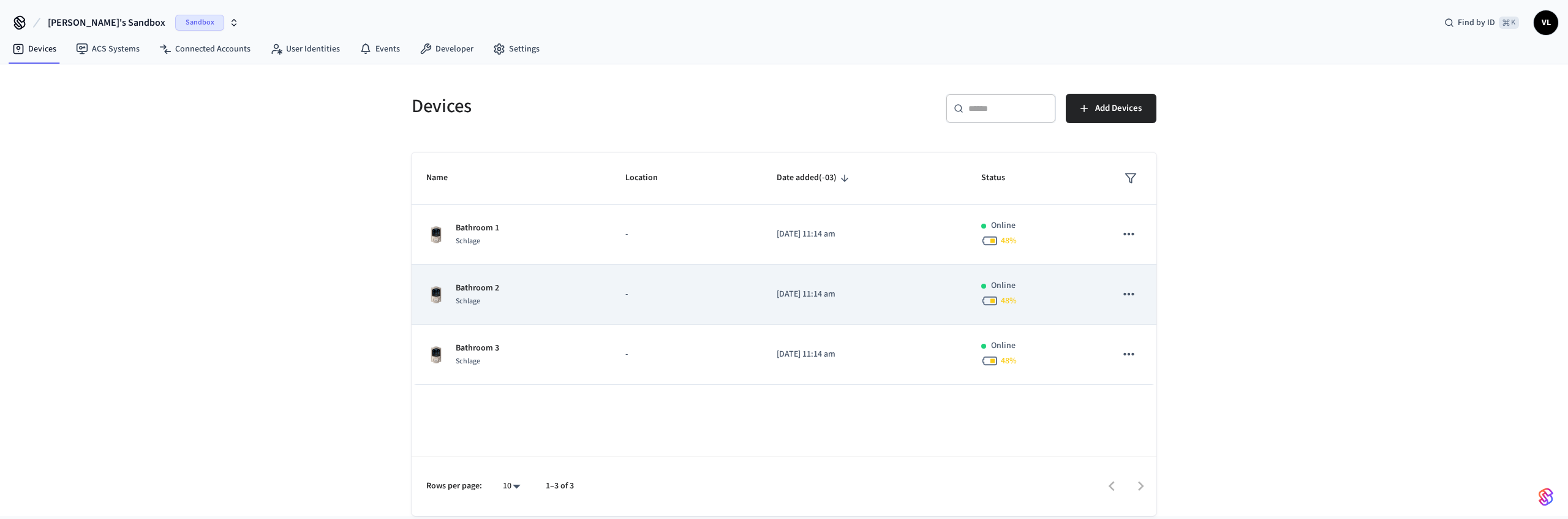
click at [533, 294] on div "Bathroom 2 Schlage" at bounding box center [511, 295] width 169 height 26
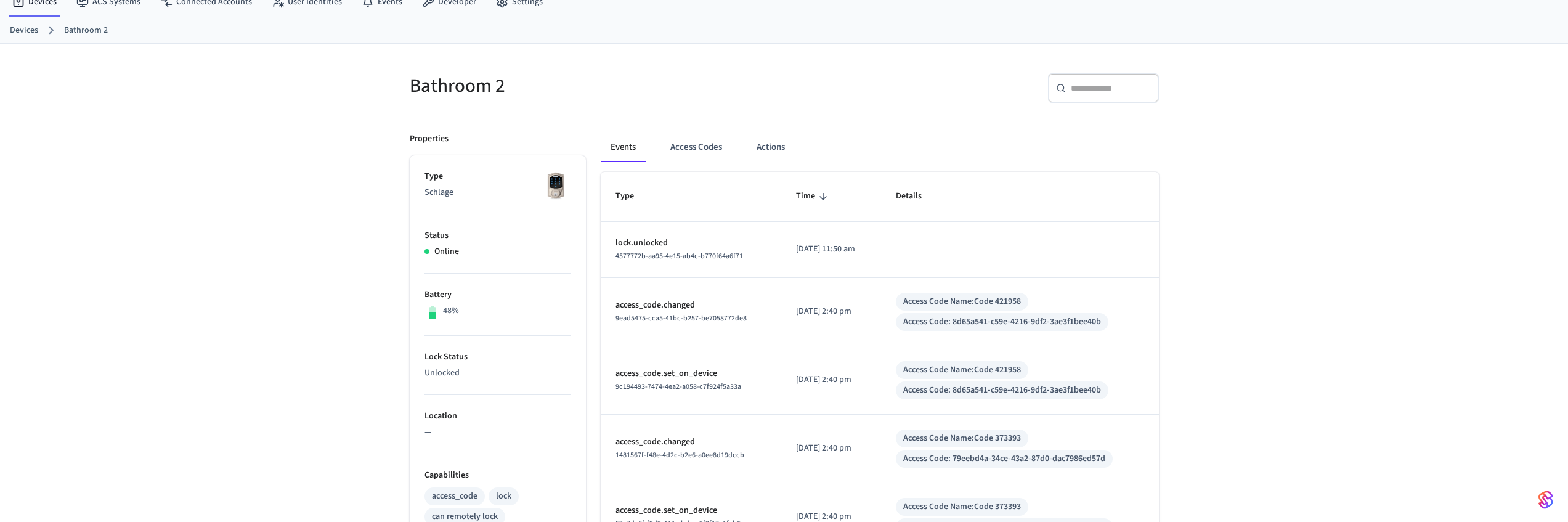
scroll to position [108, 0]
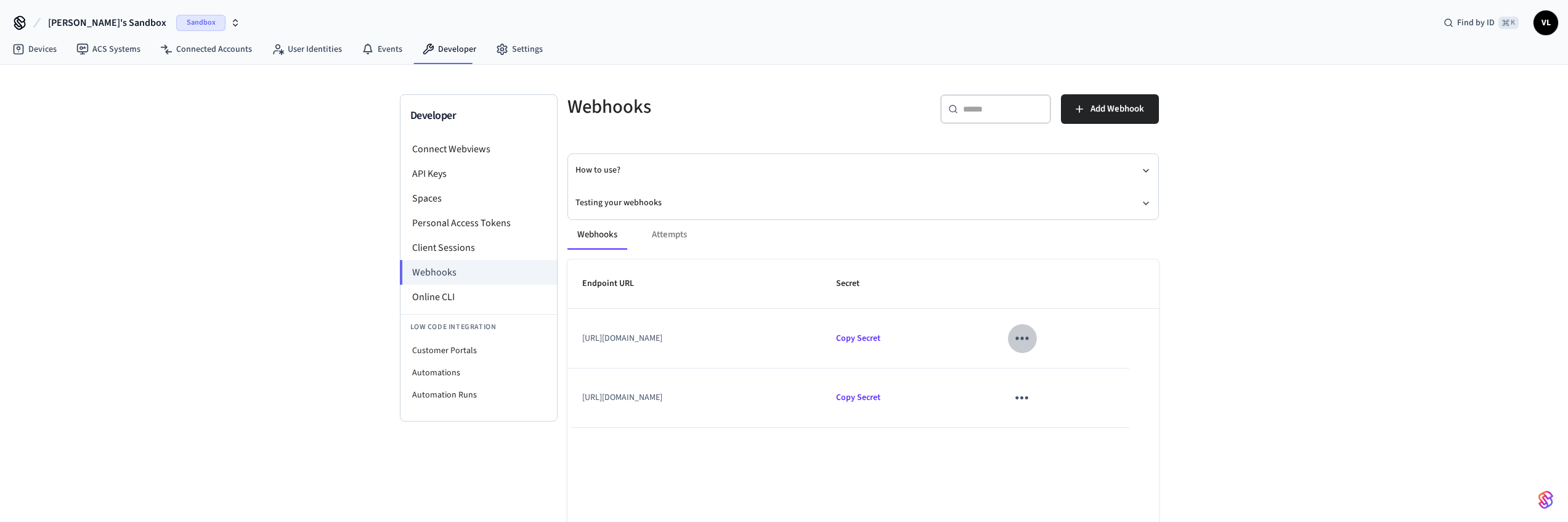
click at [1029, 337] on icon "sticky table" at bounding box center [1023, 338] width 13 height 3
click at [1083, 395] on icon at bounding box center [1084, 400] width 10 height 10
click at [1103, 104] on span "Add Webhook" at bounding box center [1117, 109] width 54 height 16
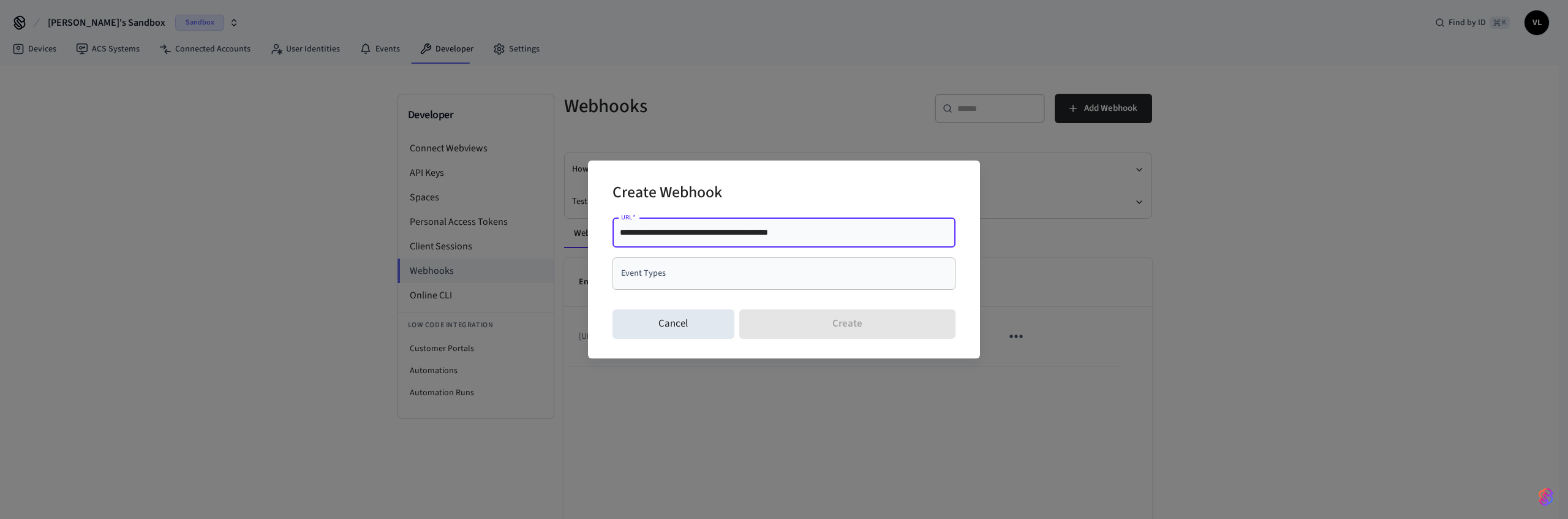
type input "**********"
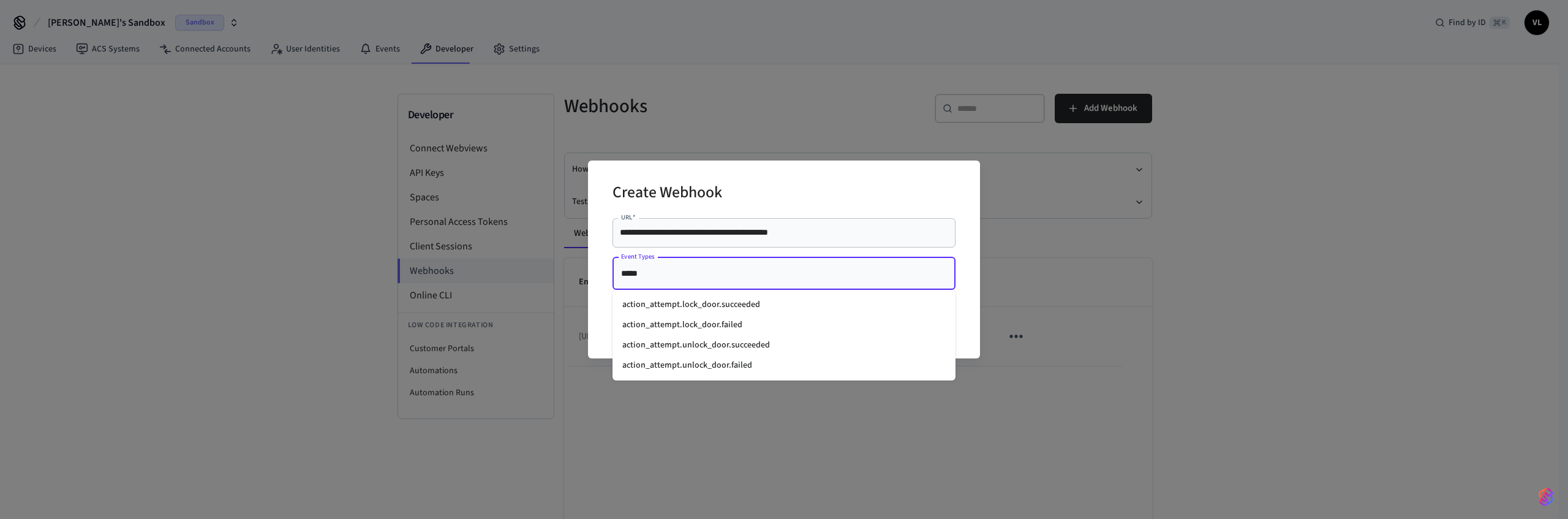
type input "******"
click at [690, 310] on li "action_attempt.lock_door.succeeded" at bounding box center [783, 304] width 343 height 20
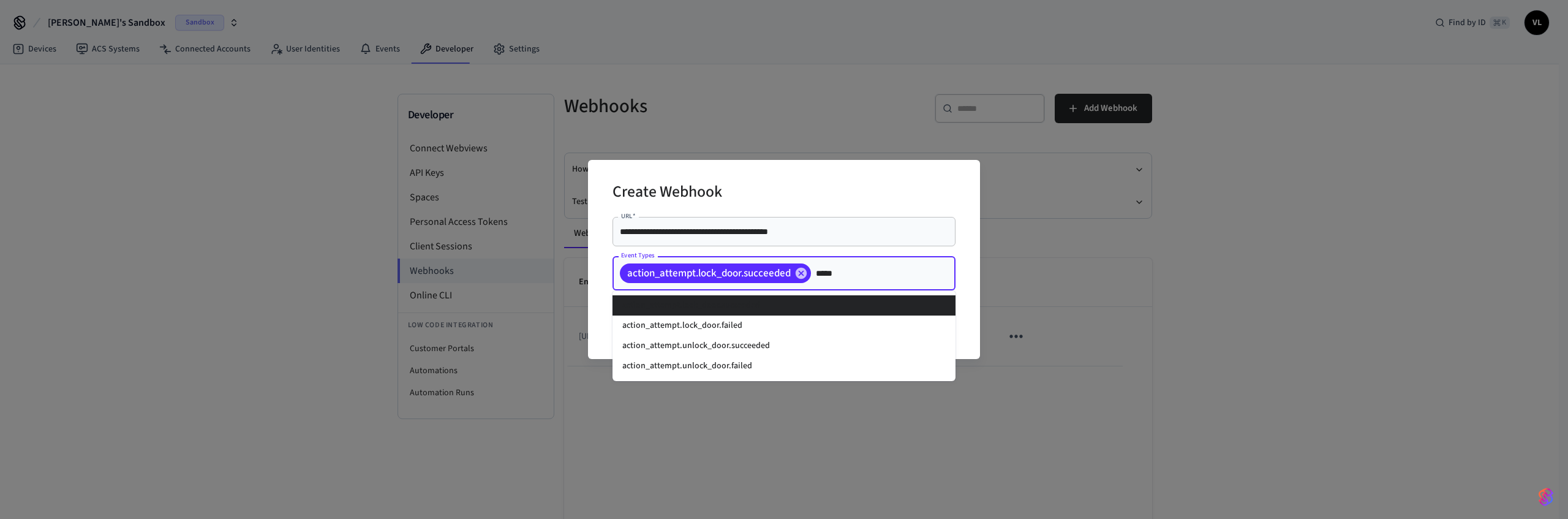
type input "******"
click at [731, 320] on li "action_attempt.lock_door.failed" at bounding box center [783, 325] width 343 height 20
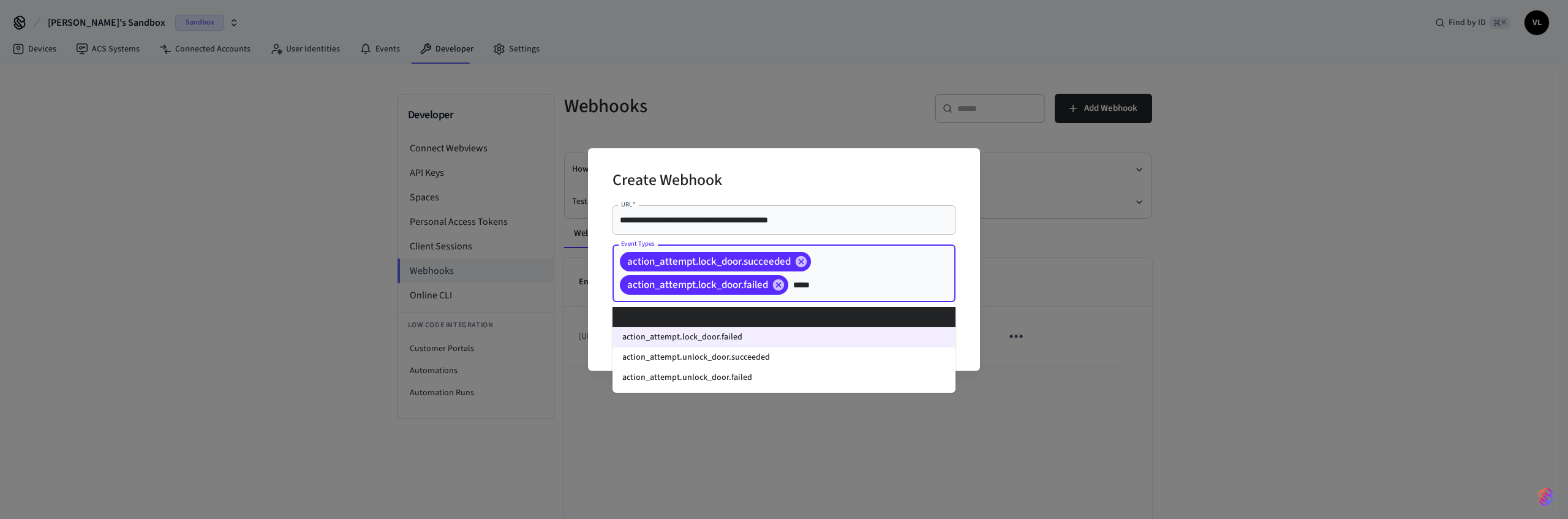
type input "******"
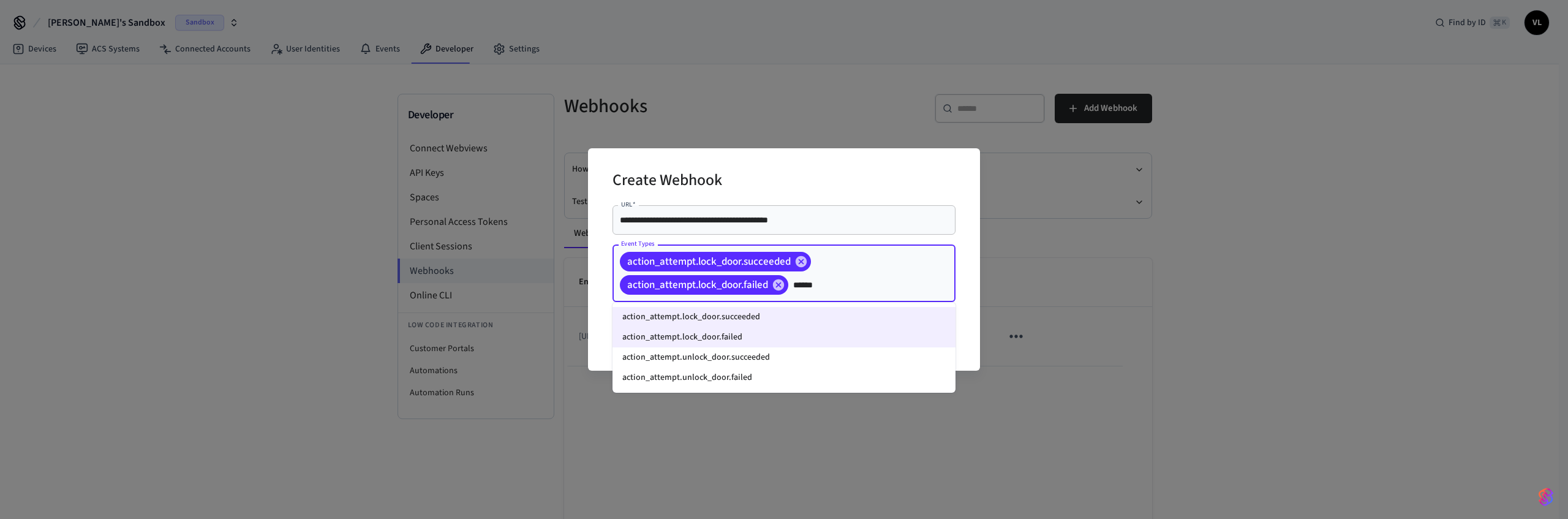
click at [727, 365] on li "action_attempt.unlock_door.succeeded" at bounding box center [783, 357] width 343 height 20
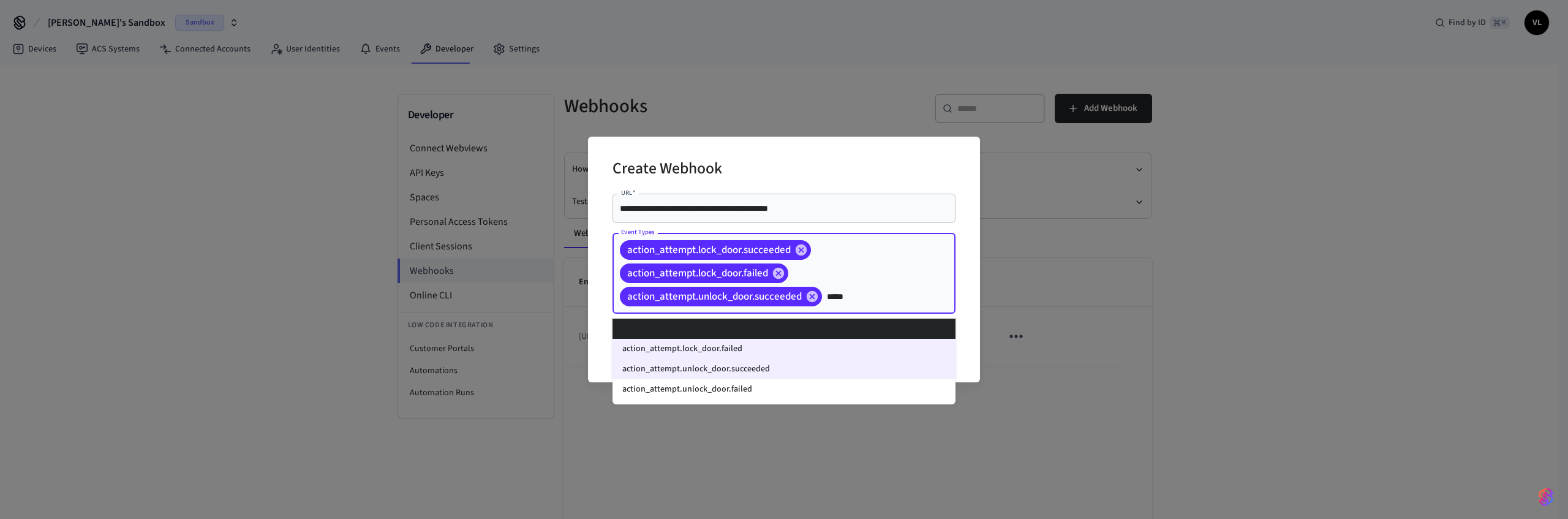
type input "******"
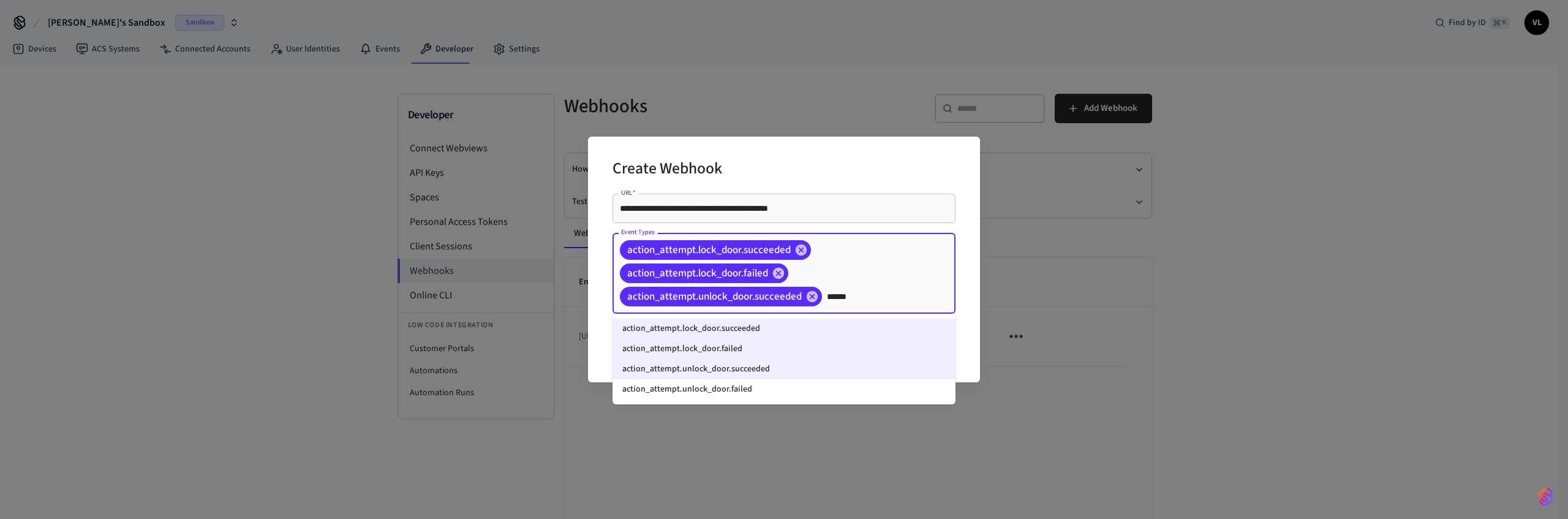
click at [715, 388] on li "action_attempt.unlock_door.failed" at bounding box center [783, 389] width 343 height 20
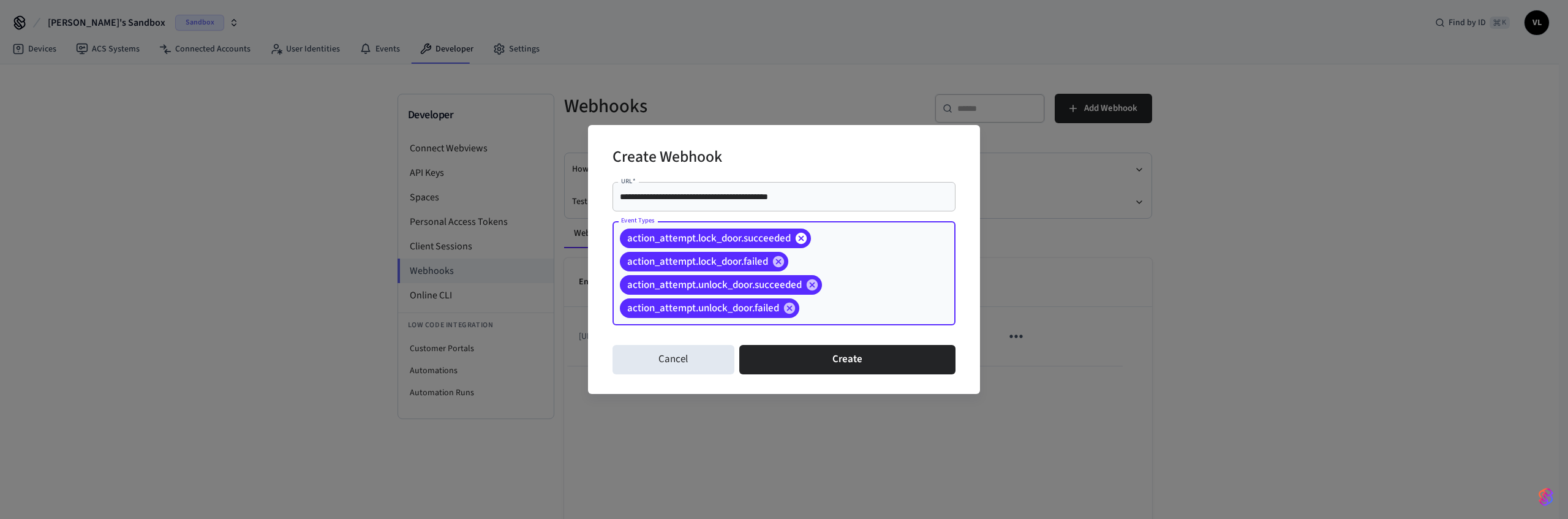
click at [801, 237] on icon at bounding box center [801, 238] width 11 height 11
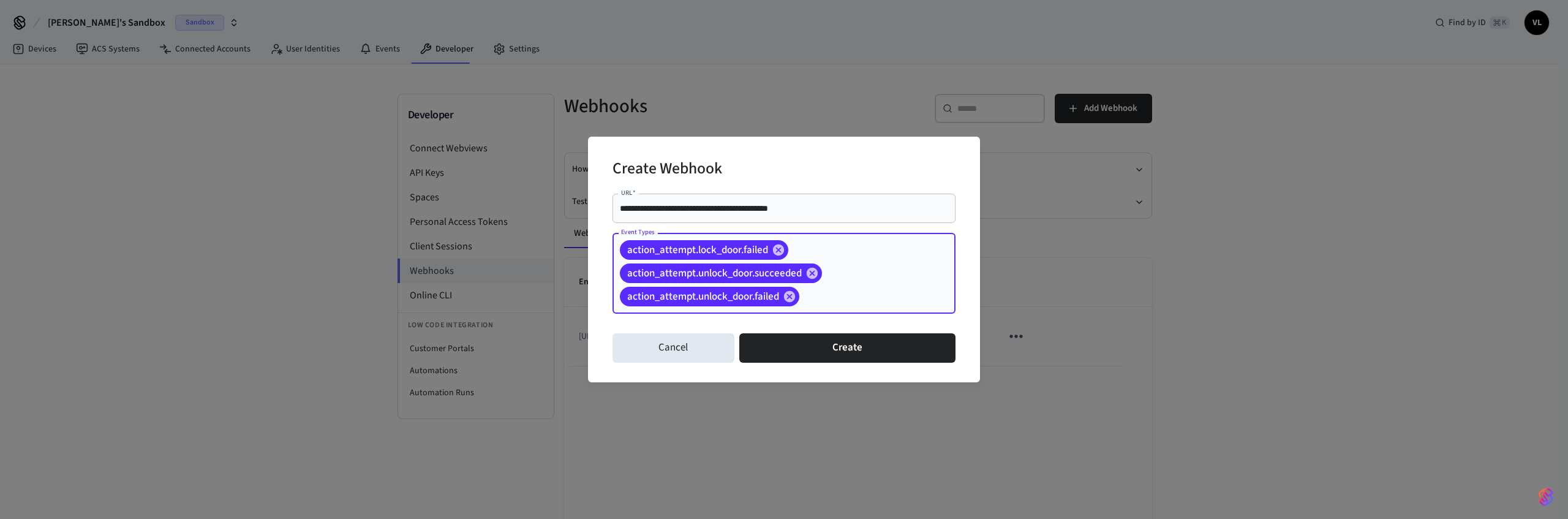
click at [782, 251] on icon at bounding box center [778, 250] width 11 height 11
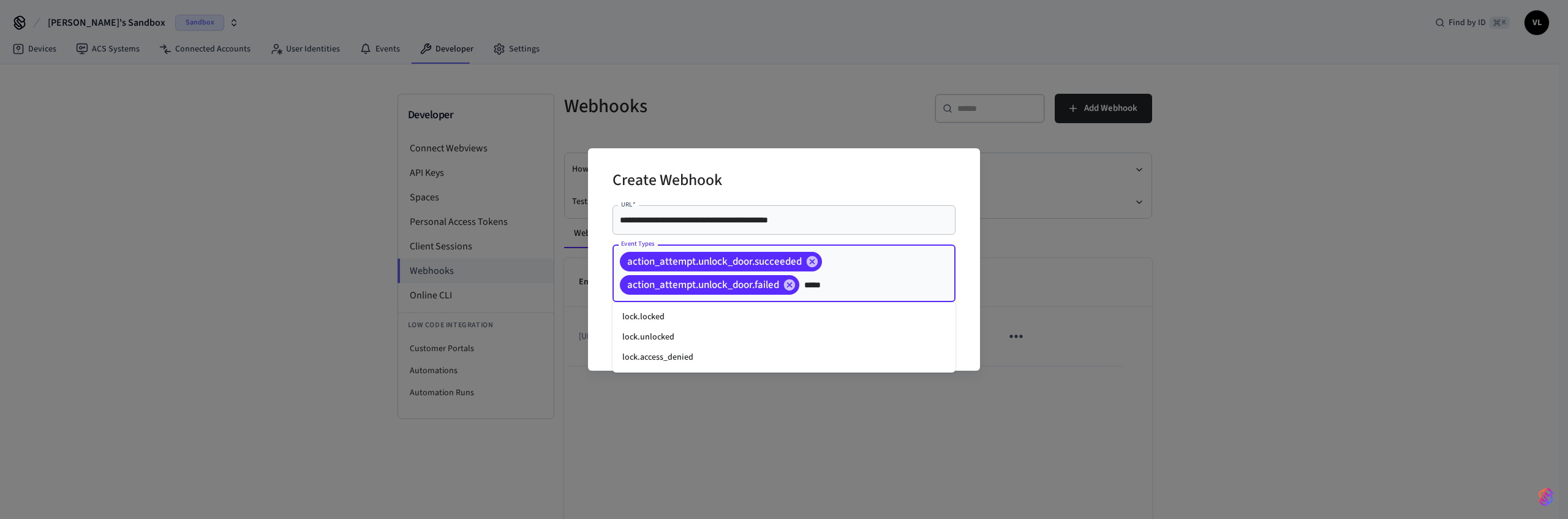
type input "******"
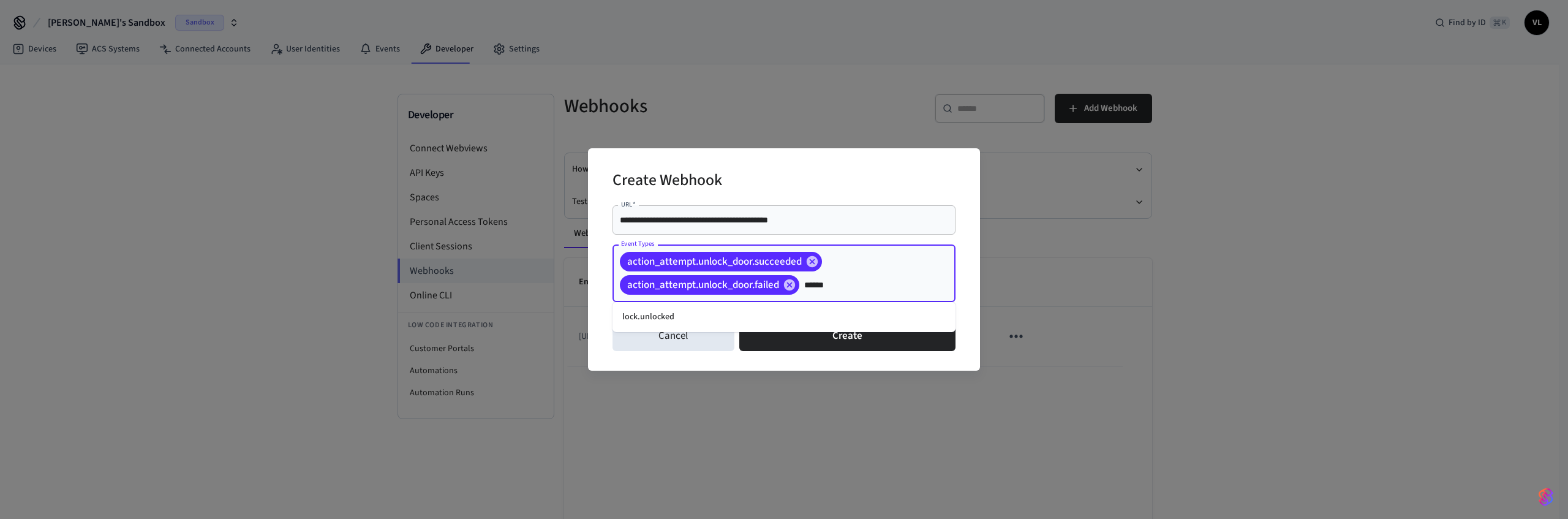
click at [713, 314] on li "lock.unlocked" at bounding box center [783, 316] width 343 height 20
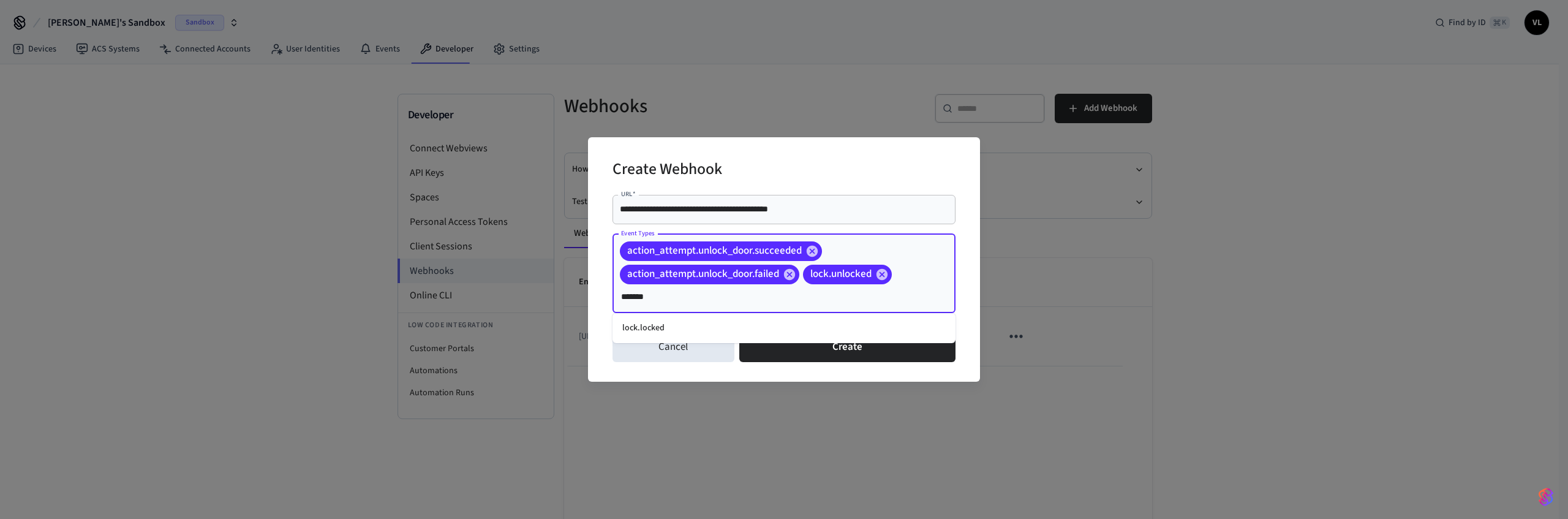
type input "********"
click at [719, 328] on li "lock.locked" at bounding box center [783, 328] width 343 height 20
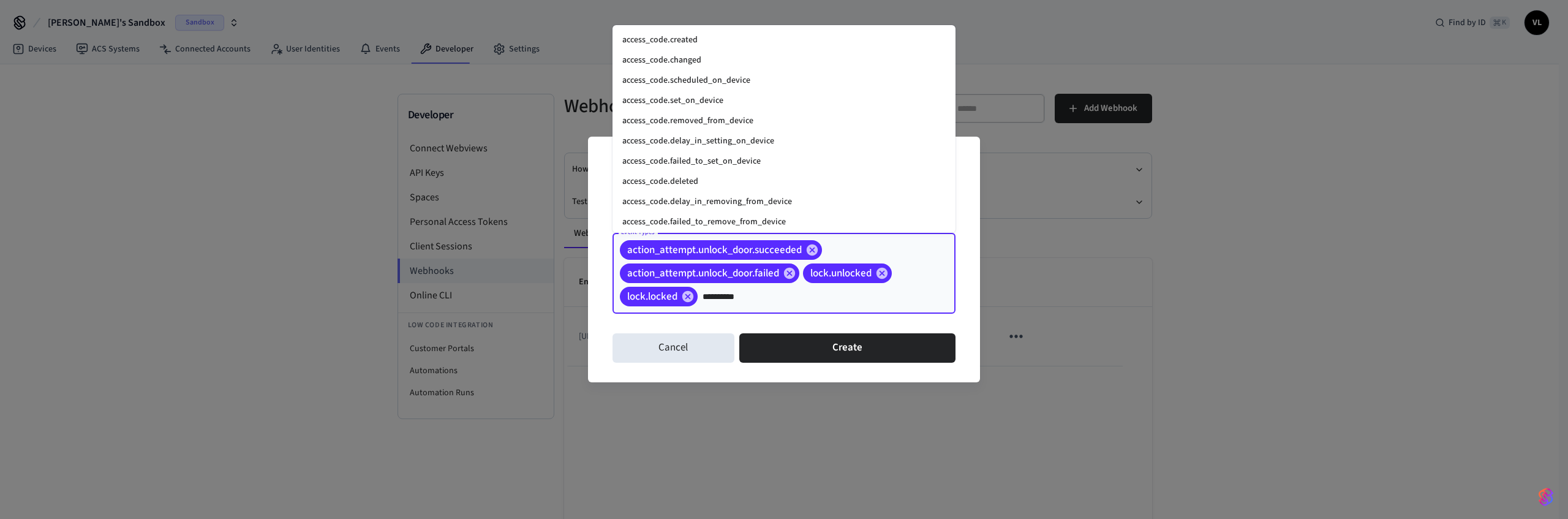
type input "**********"
click at [673, 38] on li "access_code.created" at bounding box center [783, 40] width 343 height 20
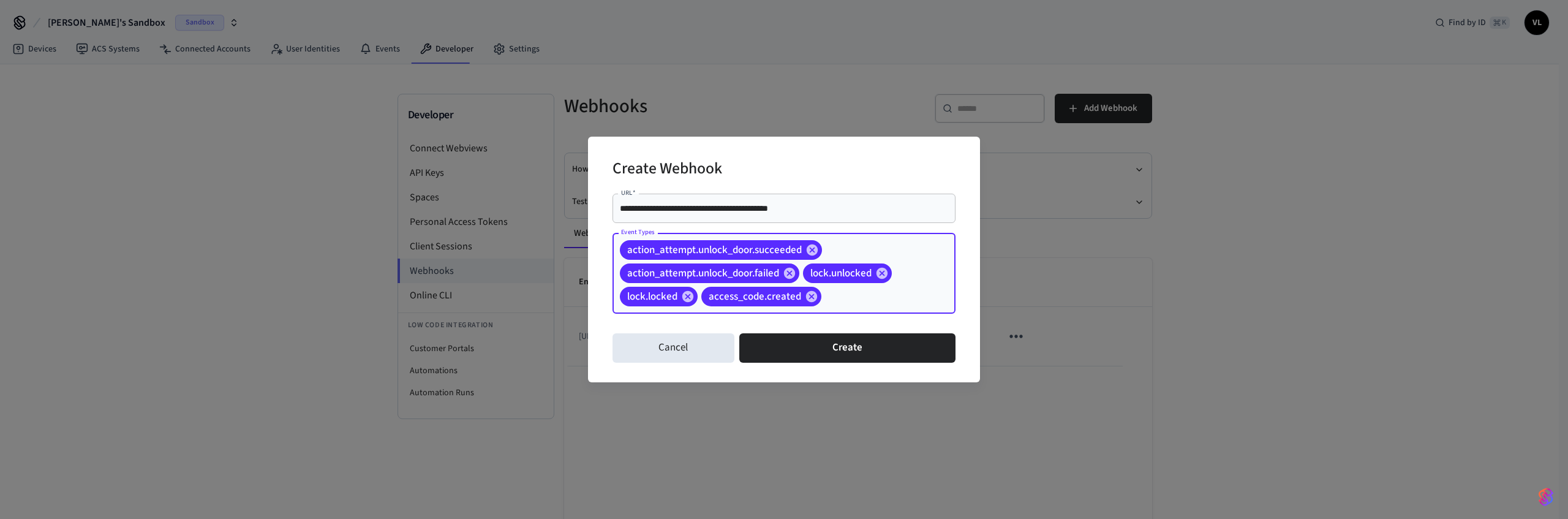
type input "*"
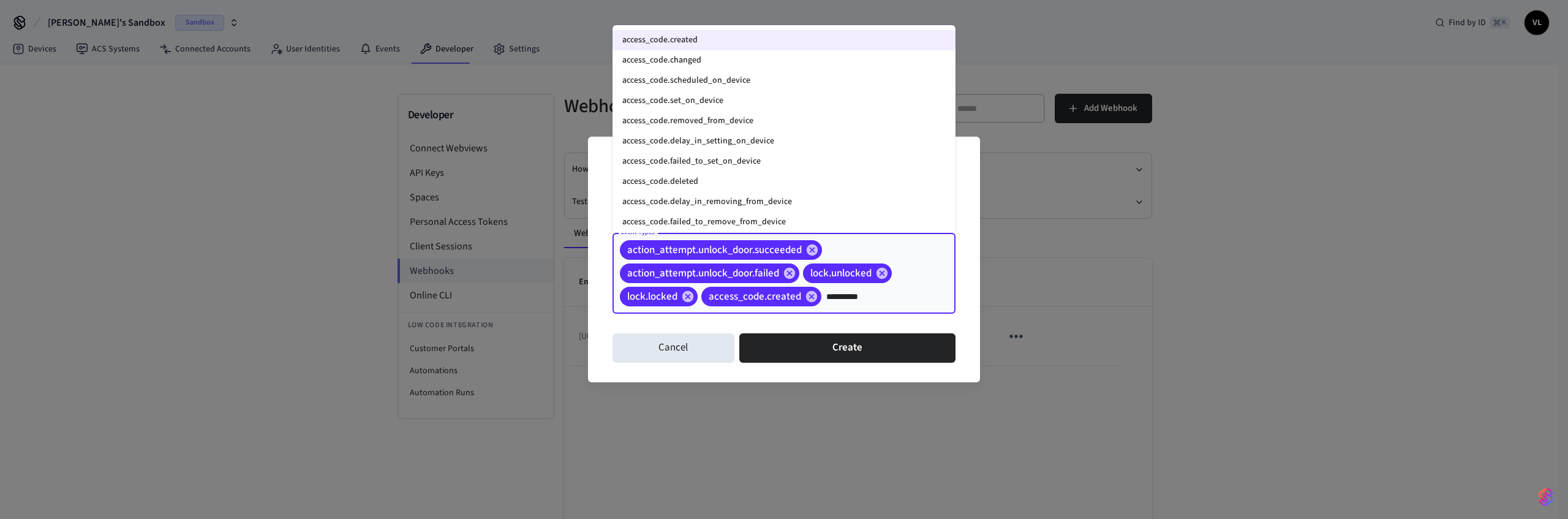
type input "**********"
click at [685, 55] on li "access_code.changed" at bounding box center [783, 60] width 343 height 20
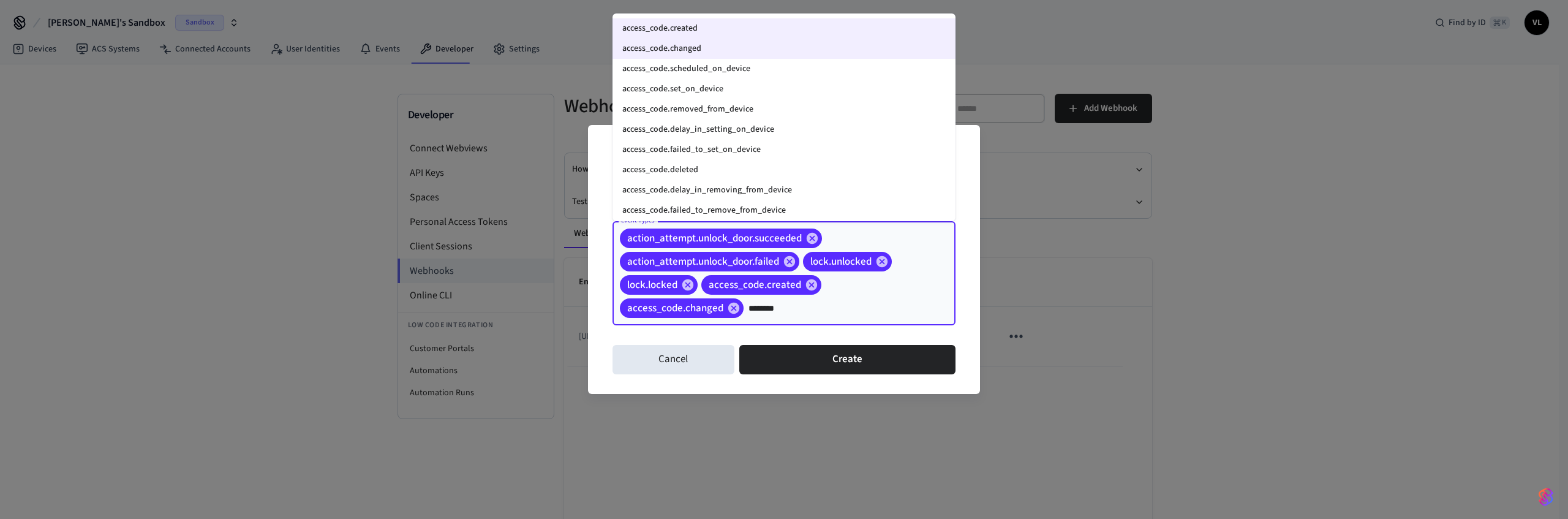
type input "*********"
click at [679, 161] on li "access_code.deleted" at bounding box center [783, 169] width 343 height 20
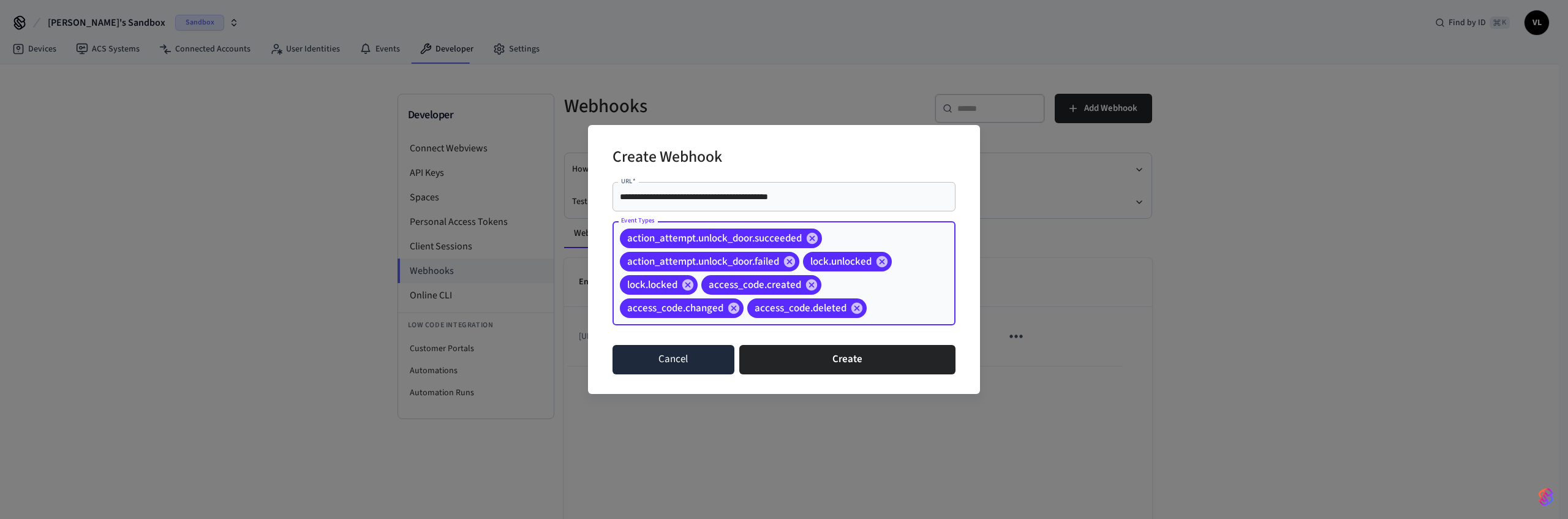
click at [688, 361] on button "Cancel" at bounding box center [673, 359] width 122 height 29
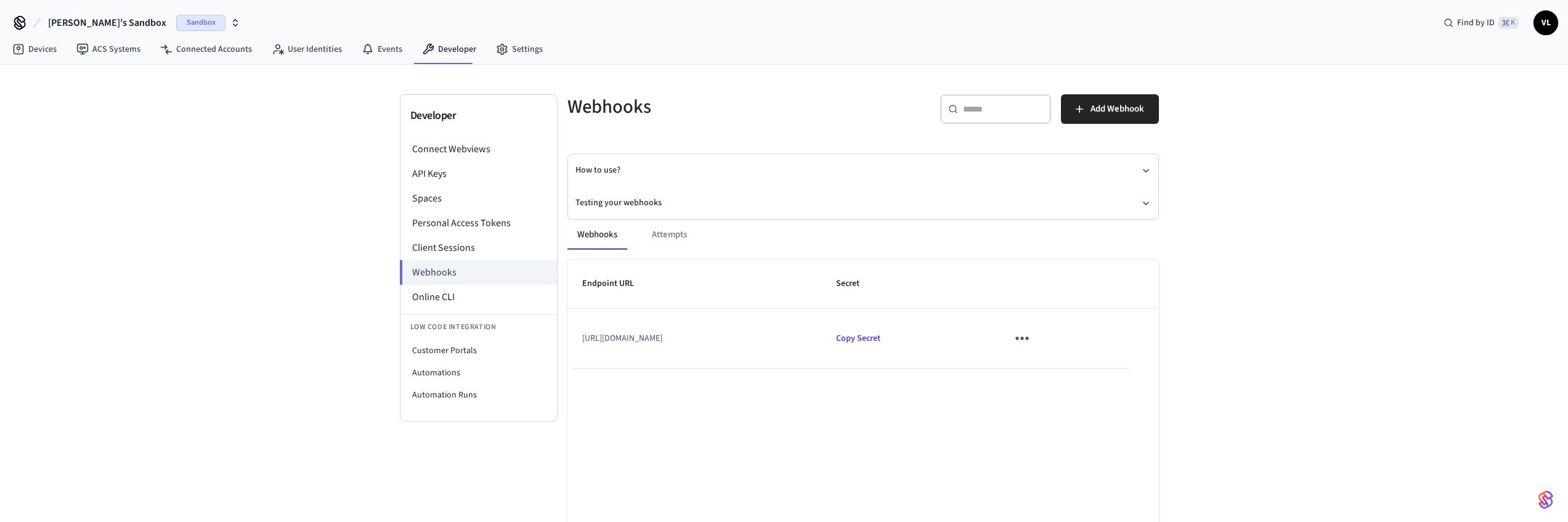
click at [1029, 339] on icon "sticky table" at bounding box center [1023, 338] width 13 height 3
click at [1066, 368] on li "Edit" at bounding box center [1090, 366] width 59 height 33
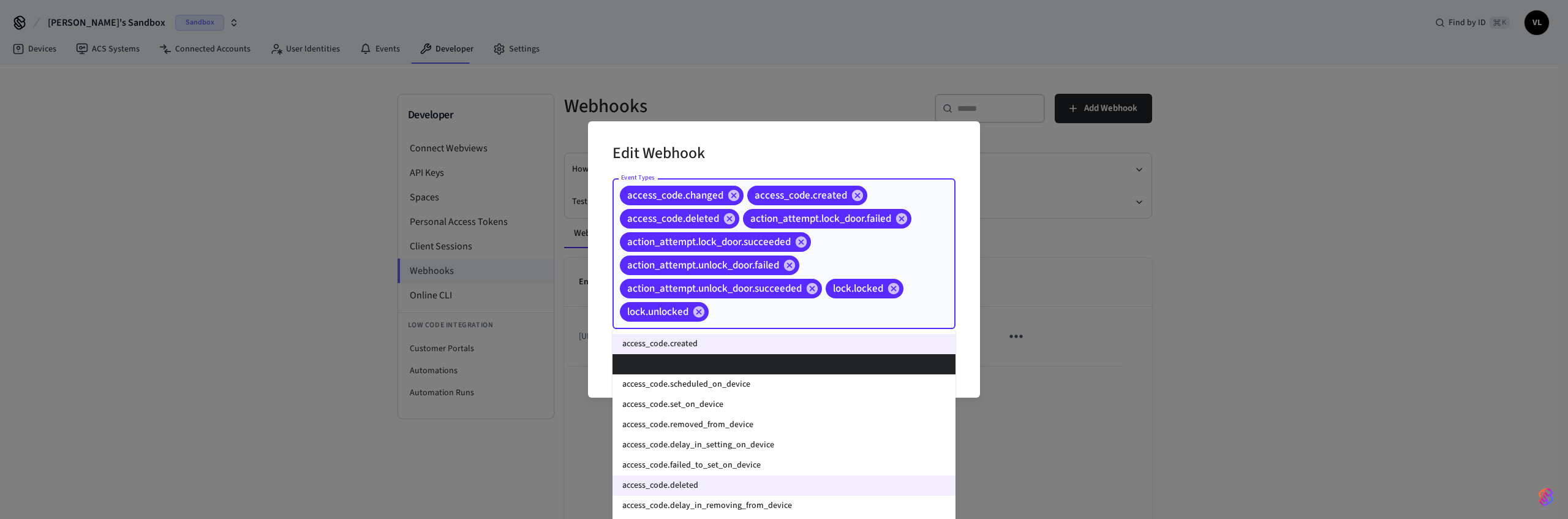
drag, startPoint x: 805, startPoint y: 312, endPoint x: 664, endPoint y: 194, distance: 183.9
click at [664, 195] on div "access_code.changed access_code.created access_code.deleted action_attempt.lock…" at bounding box center [783, 254] width 343 height 151
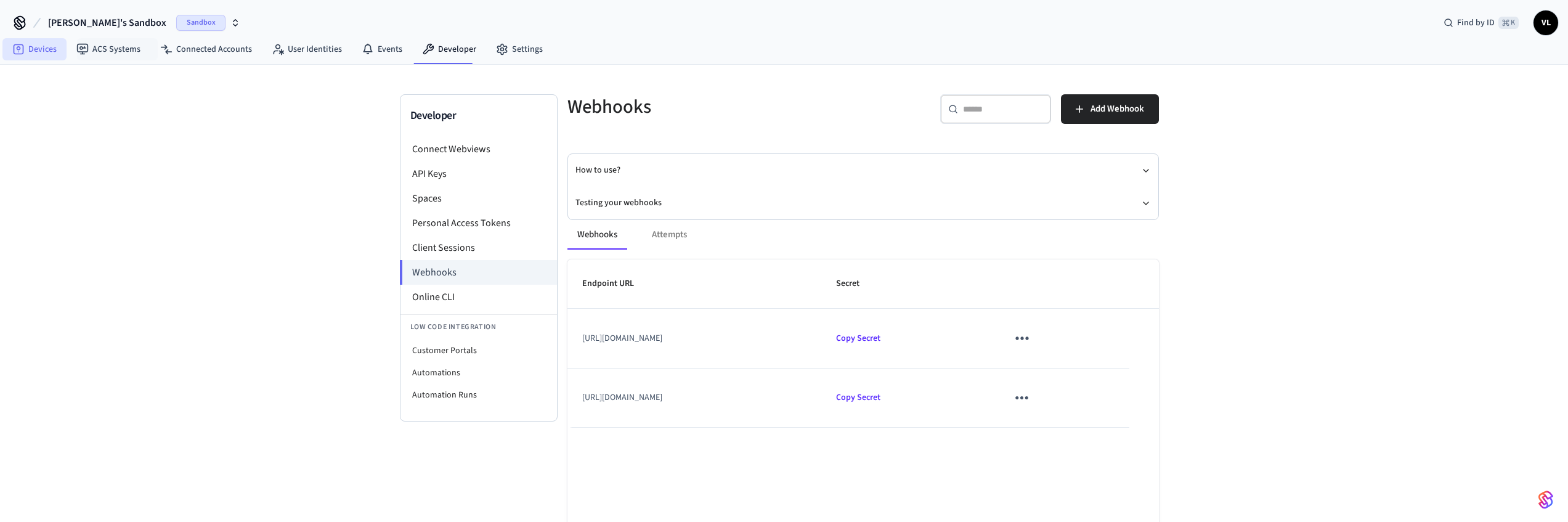
click at [45, 52] on link "Devices" at bounding box center [34, 49] width 64 height 22
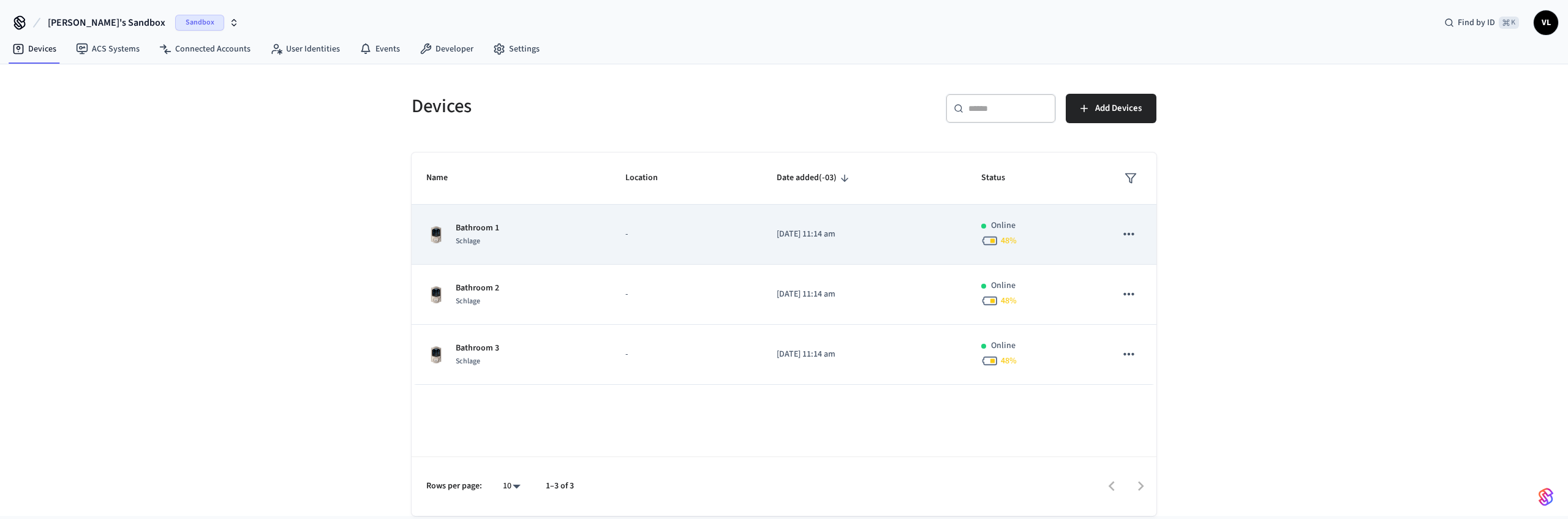
click at [619, 226] on td "-" at bounding box center [686, 234] width 152 height 60
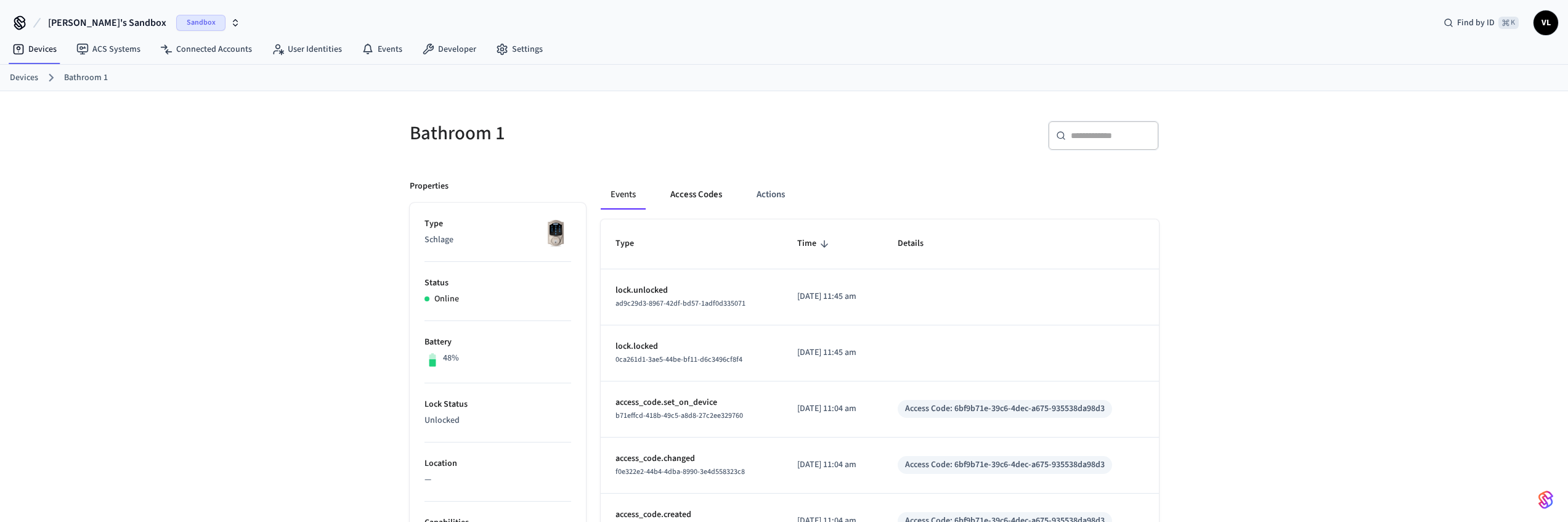
click at [712, 201] on button "Access Codes" at bounding box center [696, 195] width 72 height 29
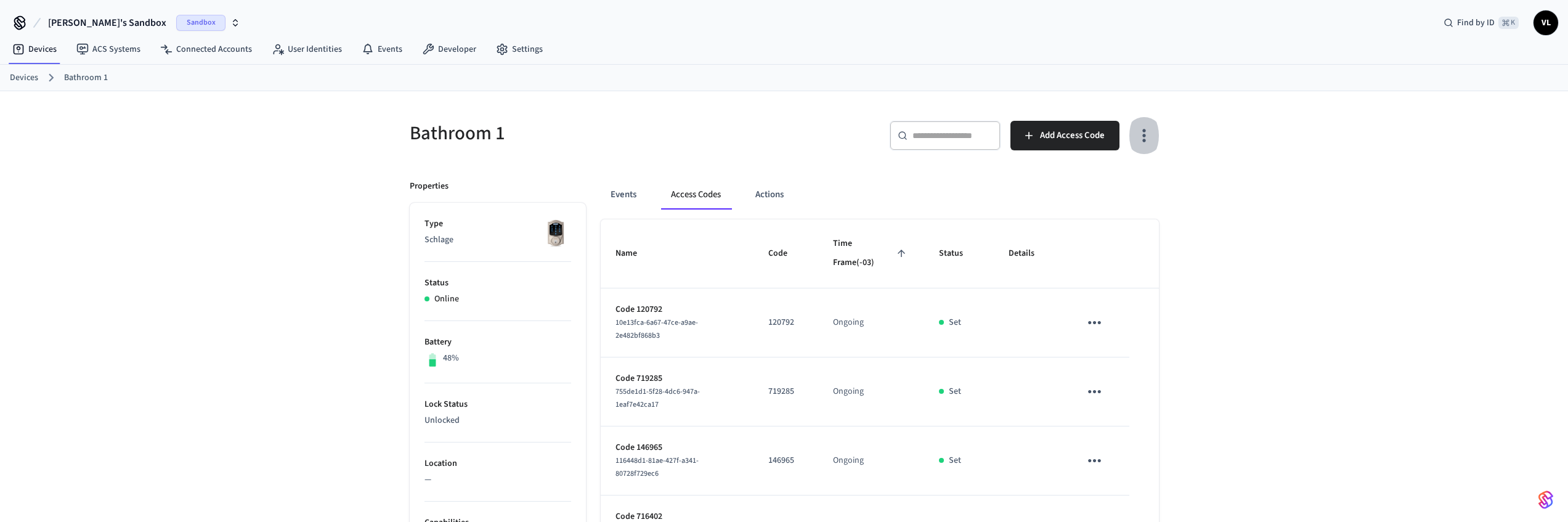
click at [1145, 130] on icon "button" at bounding box center [1143, 135] width 19 height 19
click at [957, 91] on div at bounding box center [788, 261] width 1577 height 522
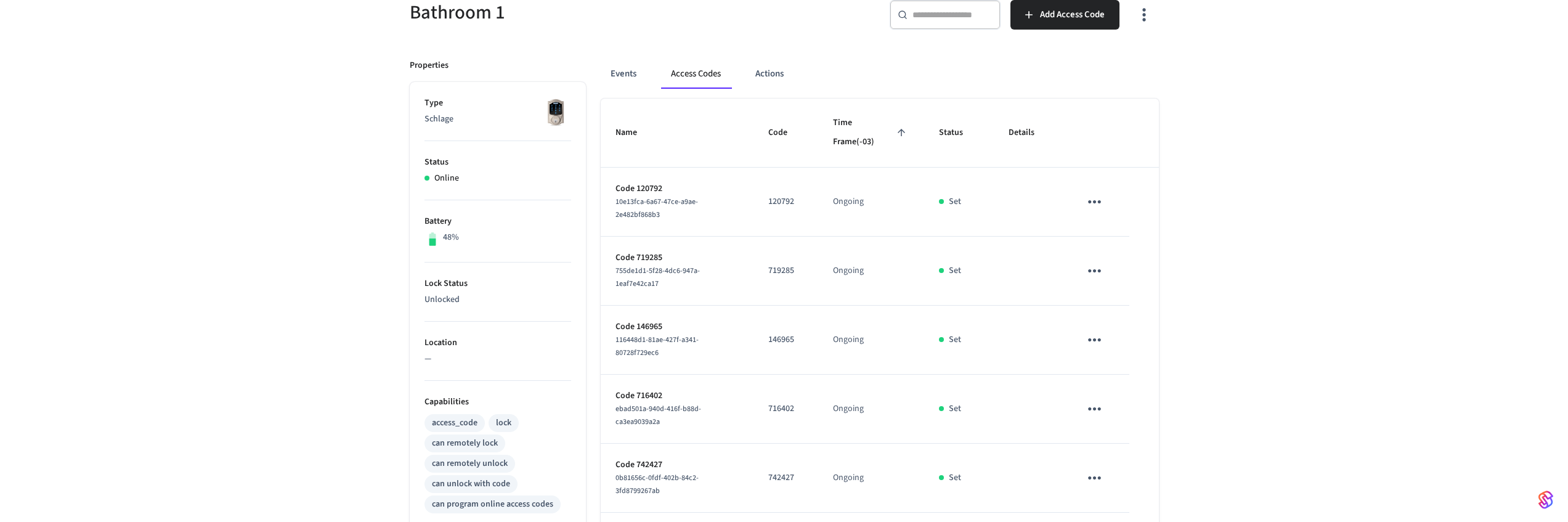
click at [1099, 211] on button "sticky table" at bounding box center [1094, 202] width 29 height 29
click at [1110, 282] on li "Delete" at bounding box center [1119, 276] width 59 height 33
click at [1093, 277] on icon "sticky table" at bounding box center [1093, 270] width 19 height 19
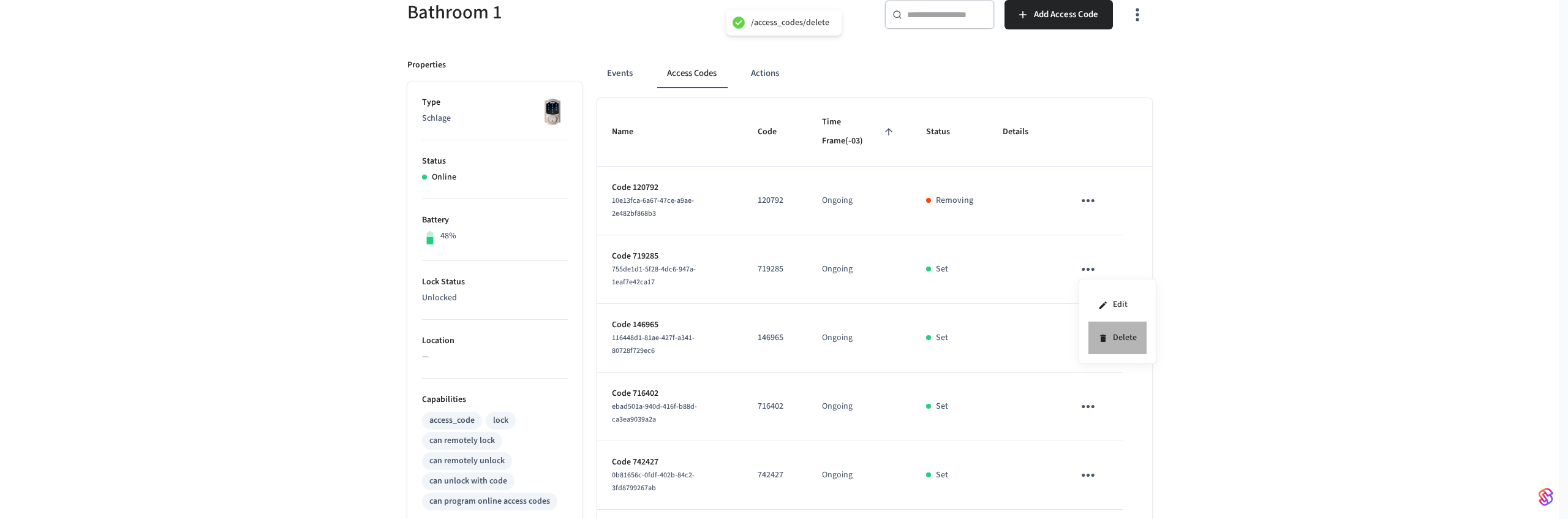
click at [1103, 333] on icon at bounding box center [1103, 338] width 10 height 10
click at [1096, 347] on icon "sticky table" at bounding box center [1087, 337] width 19 height 19
drag, startPoint x: 1103, startPoint y: 412, endPoint x: 978, endPoint y: 465, distance: 135.8
click at [1102, 412] on li "Delete" at bounding box center [1117, 406] width 58 height 32
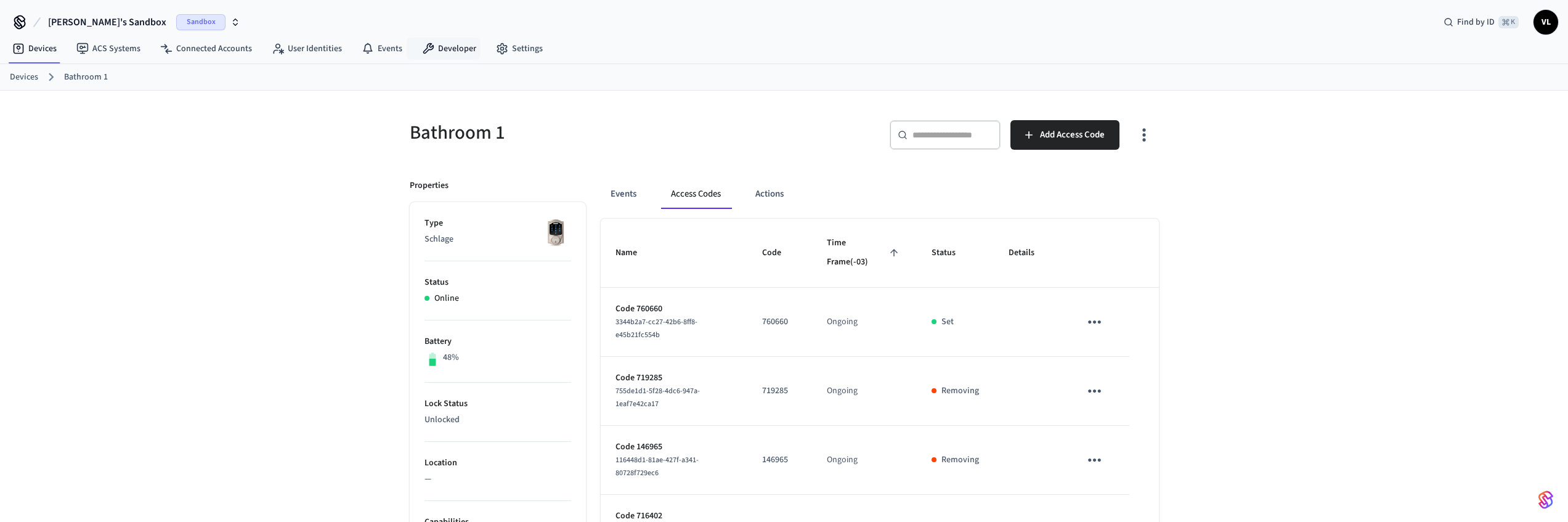
scroll to position [0, 0]
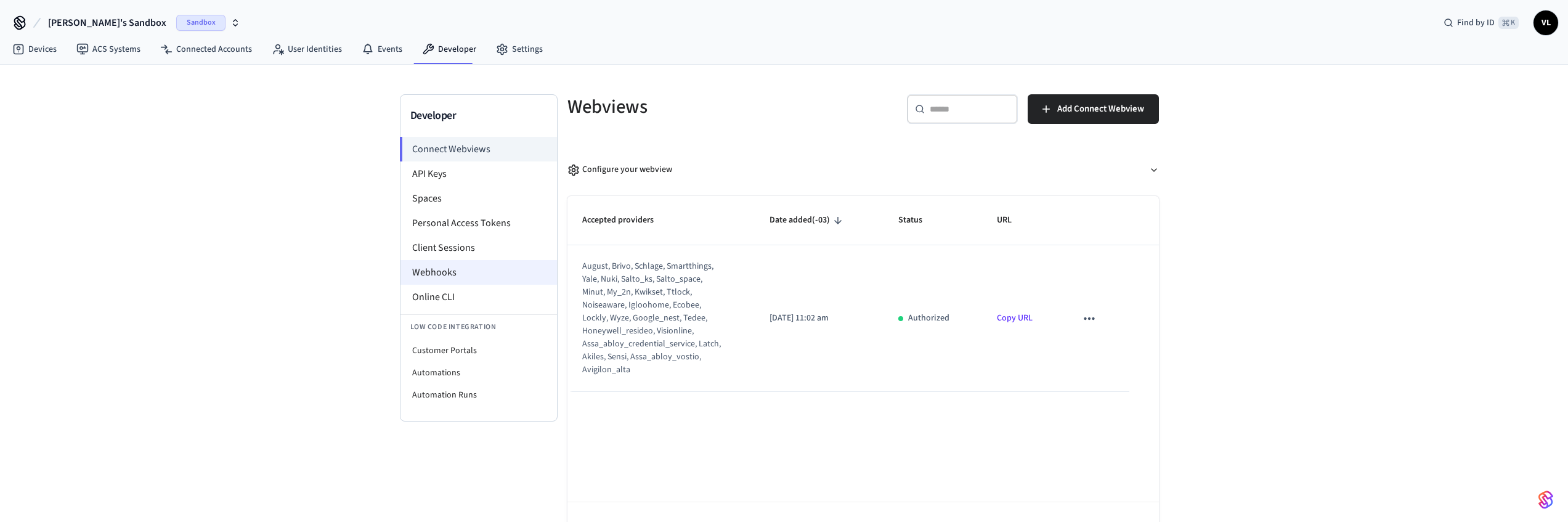
click at [448, 271] on li "Webhooks" at bounding box center [479, 272] width 157 height 24
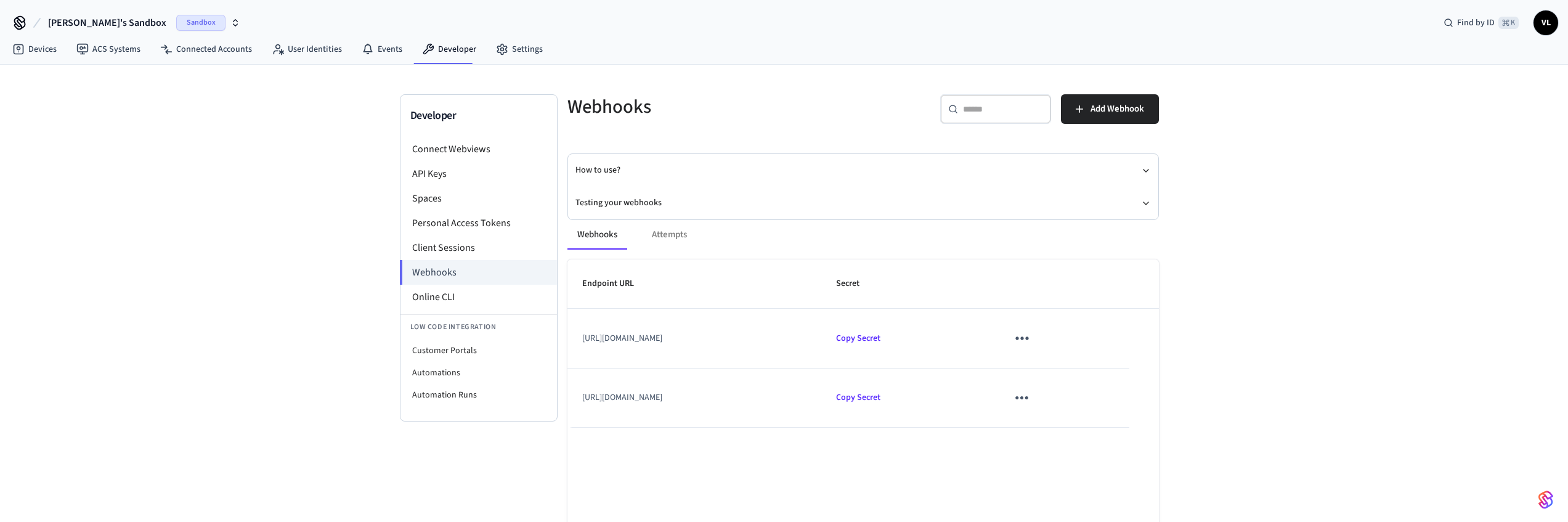
click at [1031, 338] on icon "sticky table" at bounding box center [1021, 338] width 19 height 19
drag, startPoint x: 787, startPoint y: 301, endPoint x: 944, endPoint y: 334, distance: 160.4
click at [788, 302] on div at bounding box center [788, 261] width 1577 height 522
click at [881, 338] on span "Copy Secret" at bounding box center [858, 338] width 44 height 12
click at [881, 392] on span "Copy Secret" at bounding box center [858, 397] width 44 height 12
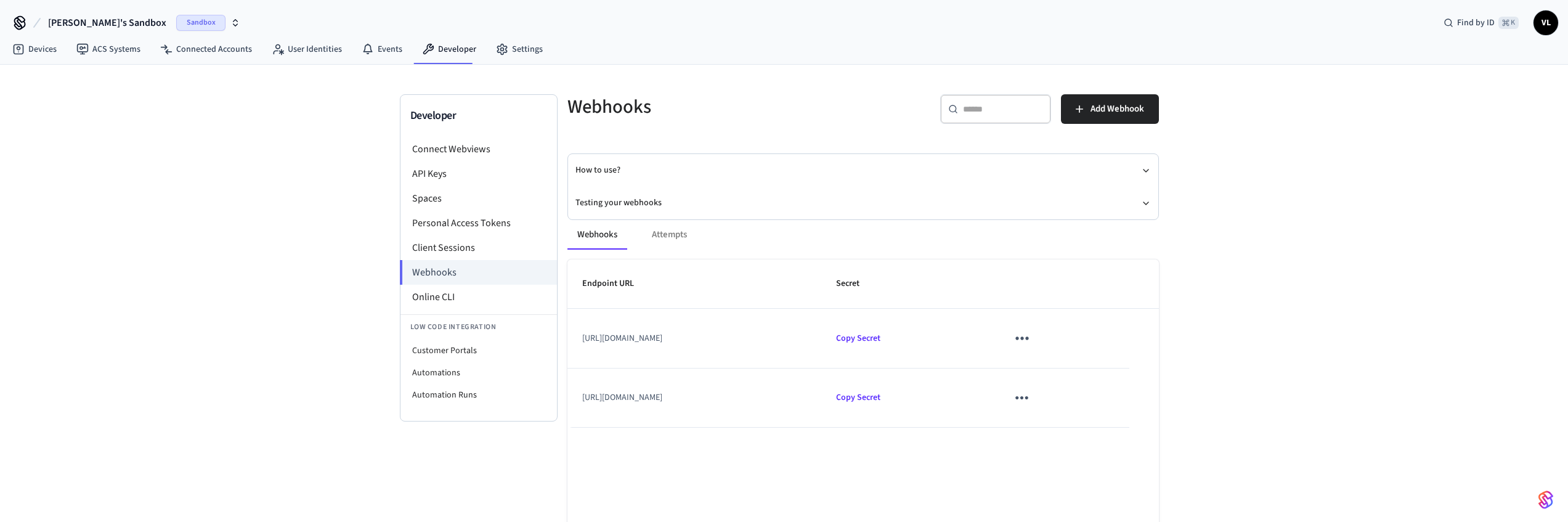
click at [1031, 397] on icon "sticky table" at bounding box center [1021, 397] width 19 height 19
click at [835, 372] on div at bounding box center [788, 261] width 1577 height 522
click at [881, 342] on span "Copy Secret" at bounding box center [858, 338] width 44 height 12
click at [67, 51] on link "ACS Systems" at bounding box center [108, 49] width 84 height 22
click at [52, 51] on link "Devices" at bounding box center [34, 49] width 64 height 22
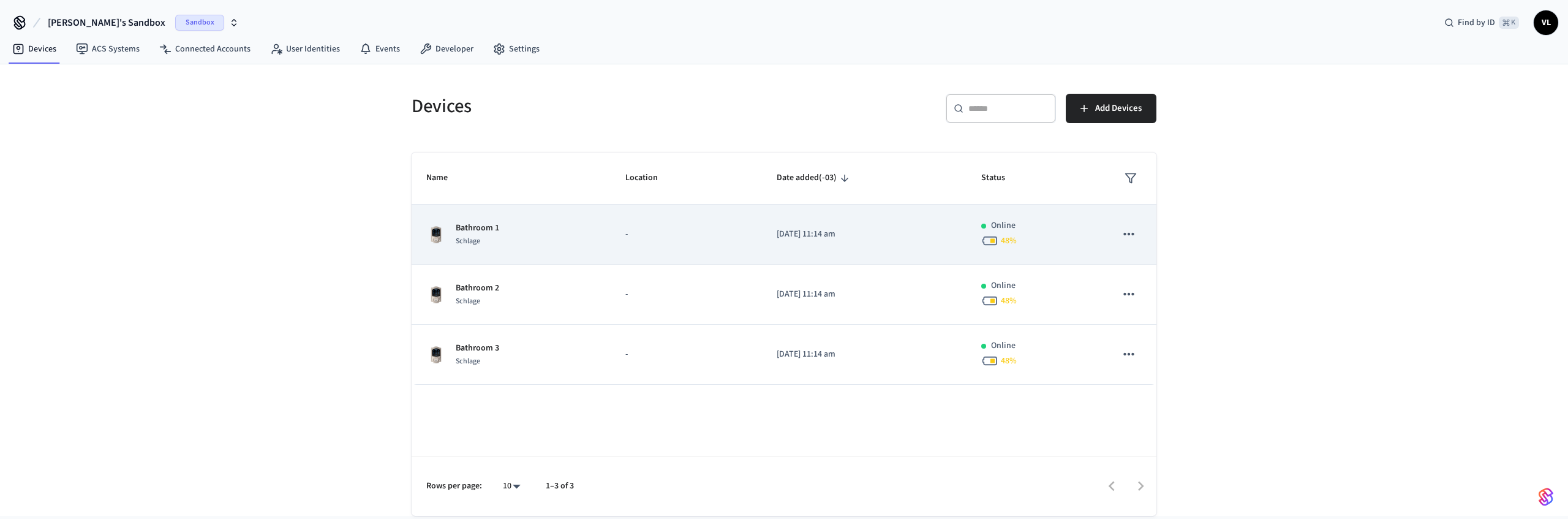
click at [511, 225] on div "Bathroom 1 Schlage" at bounding box center [511, 234] width 169 height 26
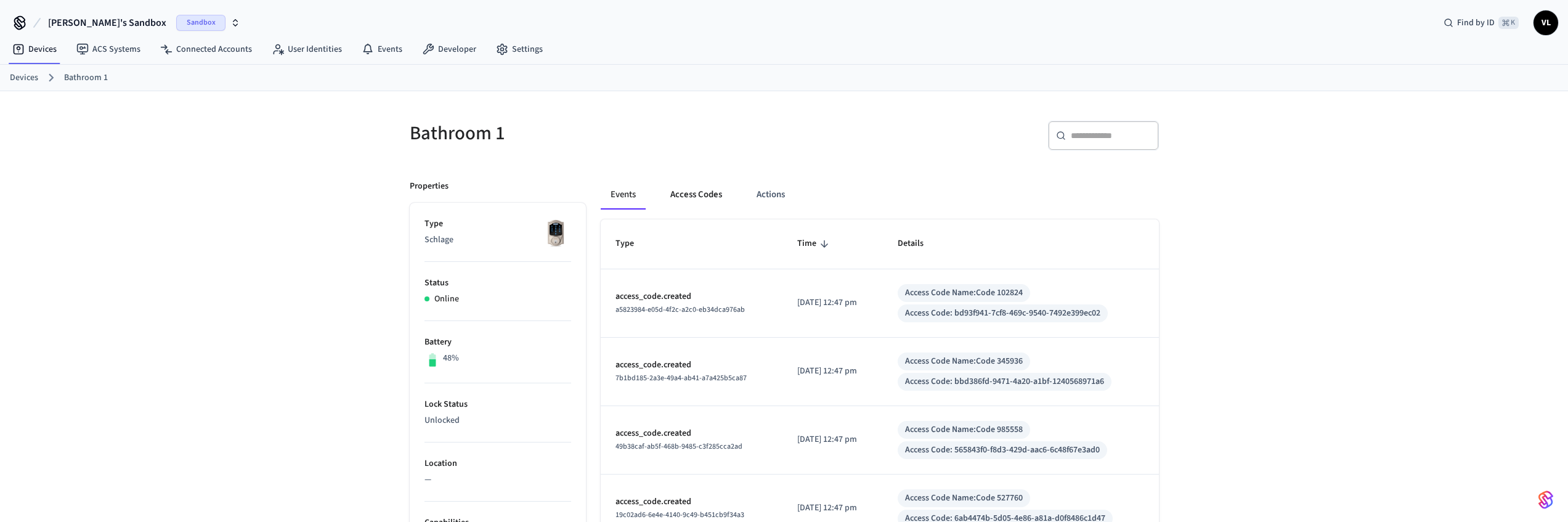
click at [718, 189] on button "Access Codes" at bounding box center [696, 195] width 72 height 29
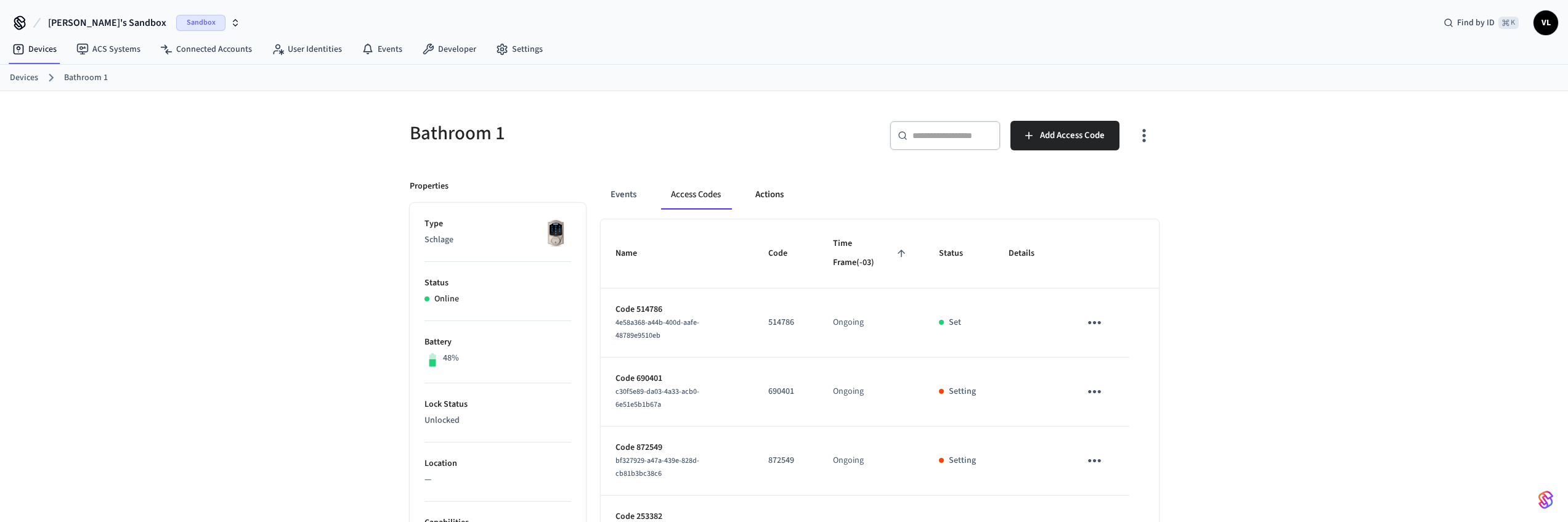
click at [764, 191] on button "Actions" at bounding box center [769, 195] width 48 height 29
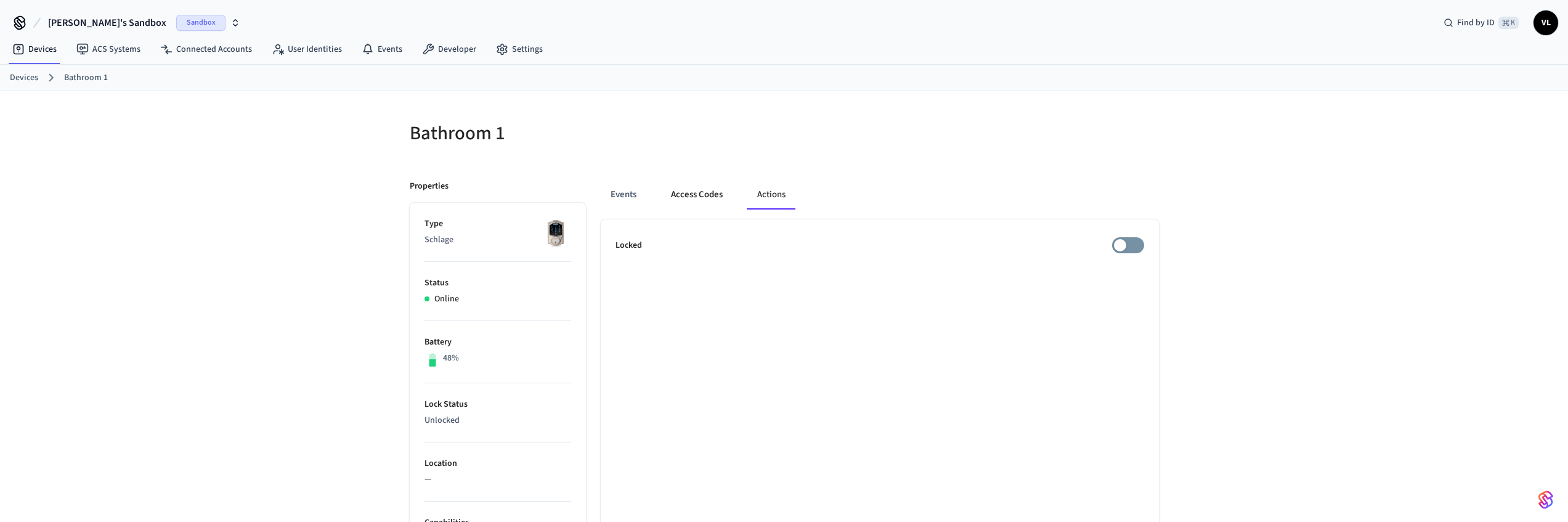
click at [696, 192] on button "Access Codes" at bounding box center [697, 195] width 72 height 29
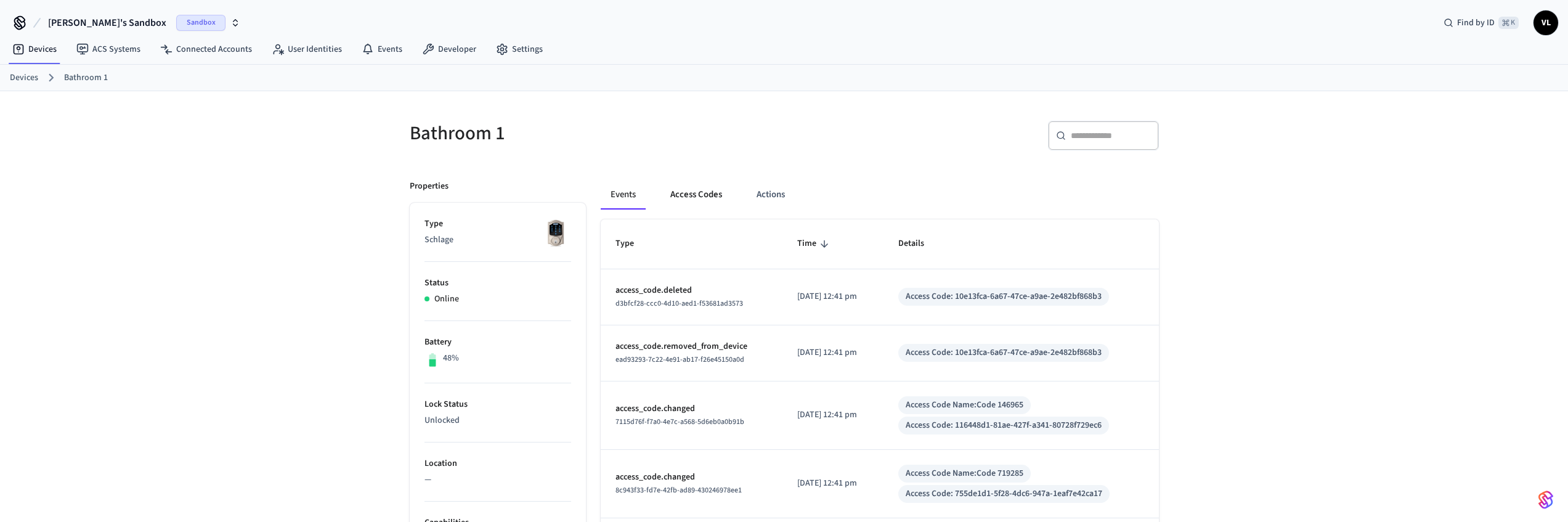
click at [704, 190] on button "Access Codes" at bounding box center [696, 195] width 72 height 29
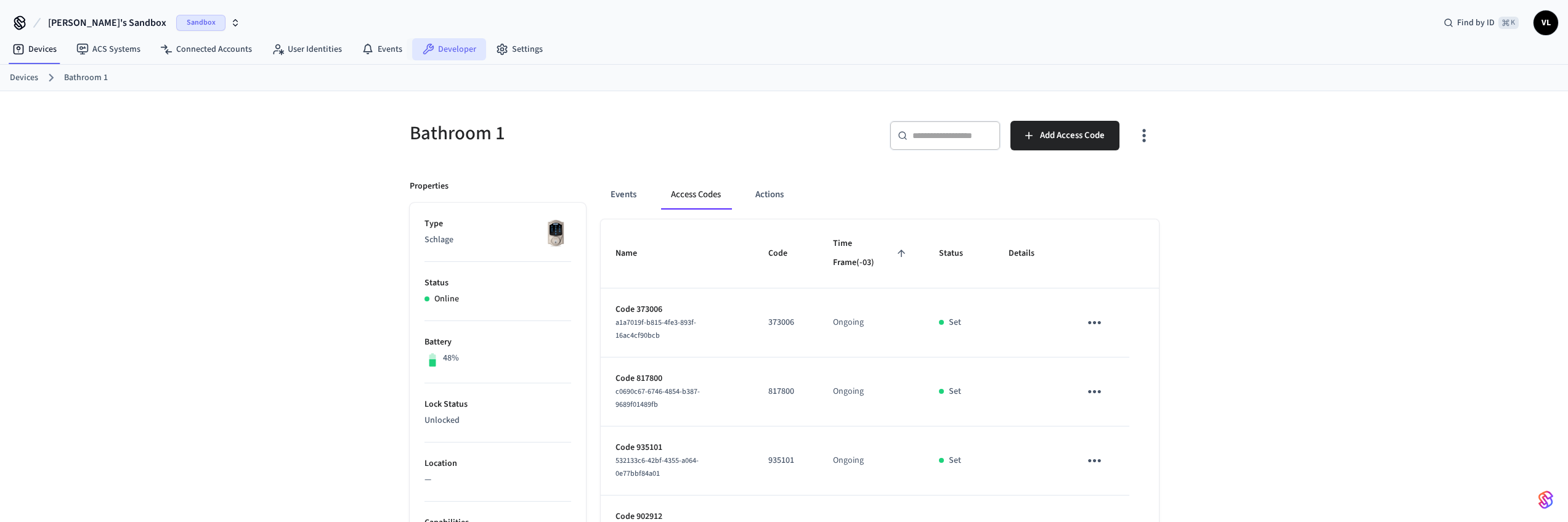
click at [439, 49] on link "Developer" at bounding box center [448, 49] width 74 height 22
